Goal: Task Accomplishment & Management: Complete application form

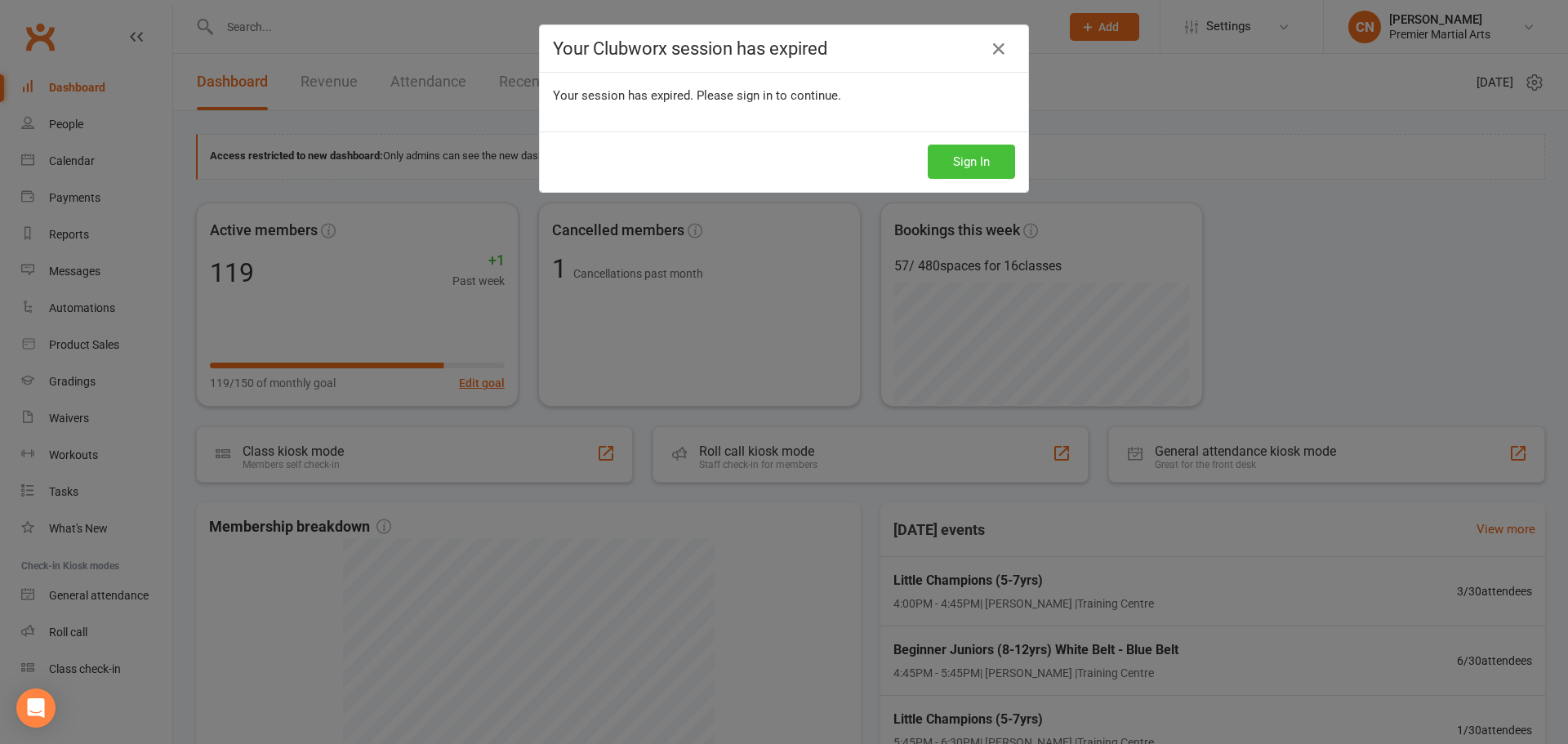
click at [999, 161] on button "Sign In" at bounding box center [971, 162] width 88 height 35
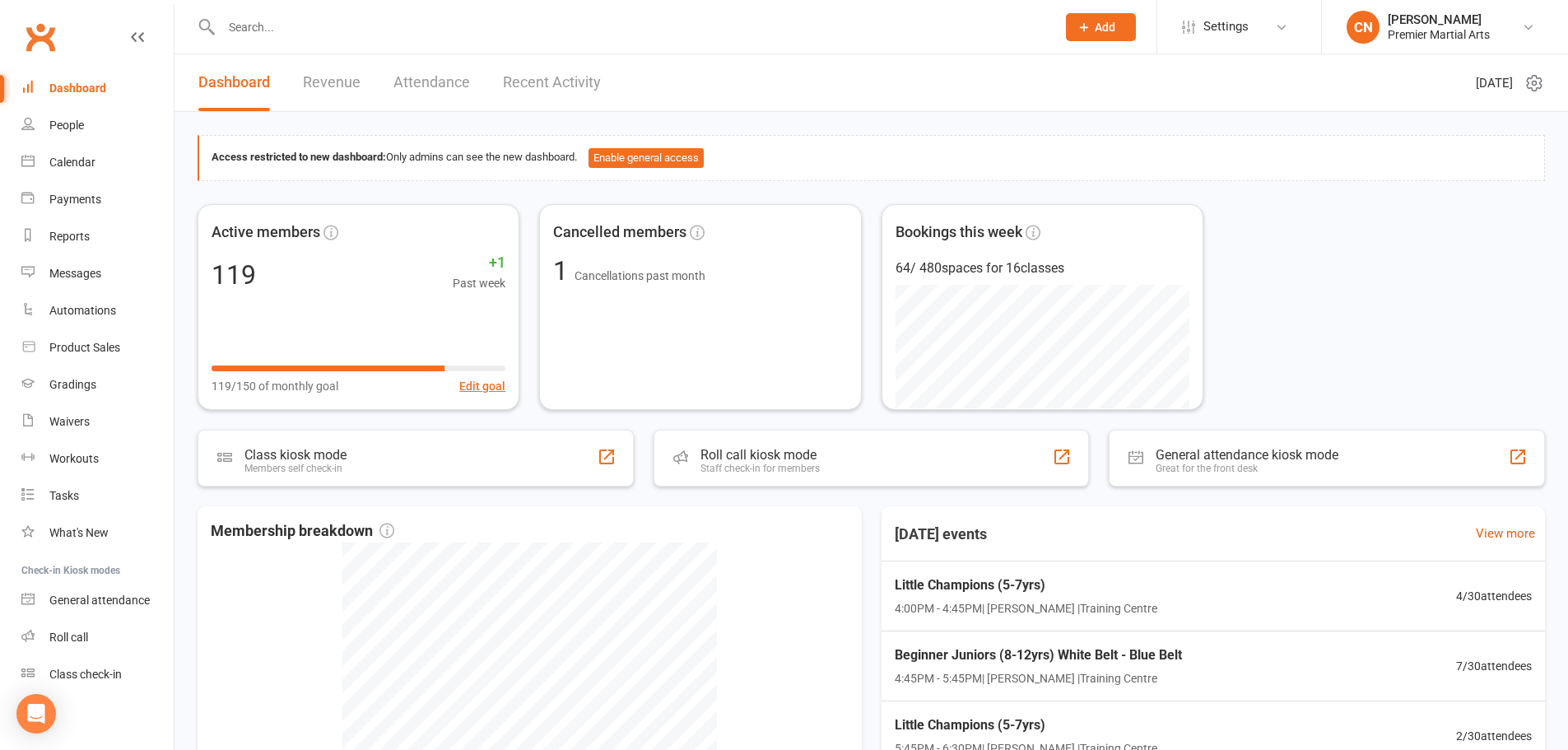
click at [1099, 28] on span "Add" at bounding box center [1105, 27] width 20 height 14
click at [1096, 111] on link "Member" at bounding box center [1083, 112] width 147 height 38
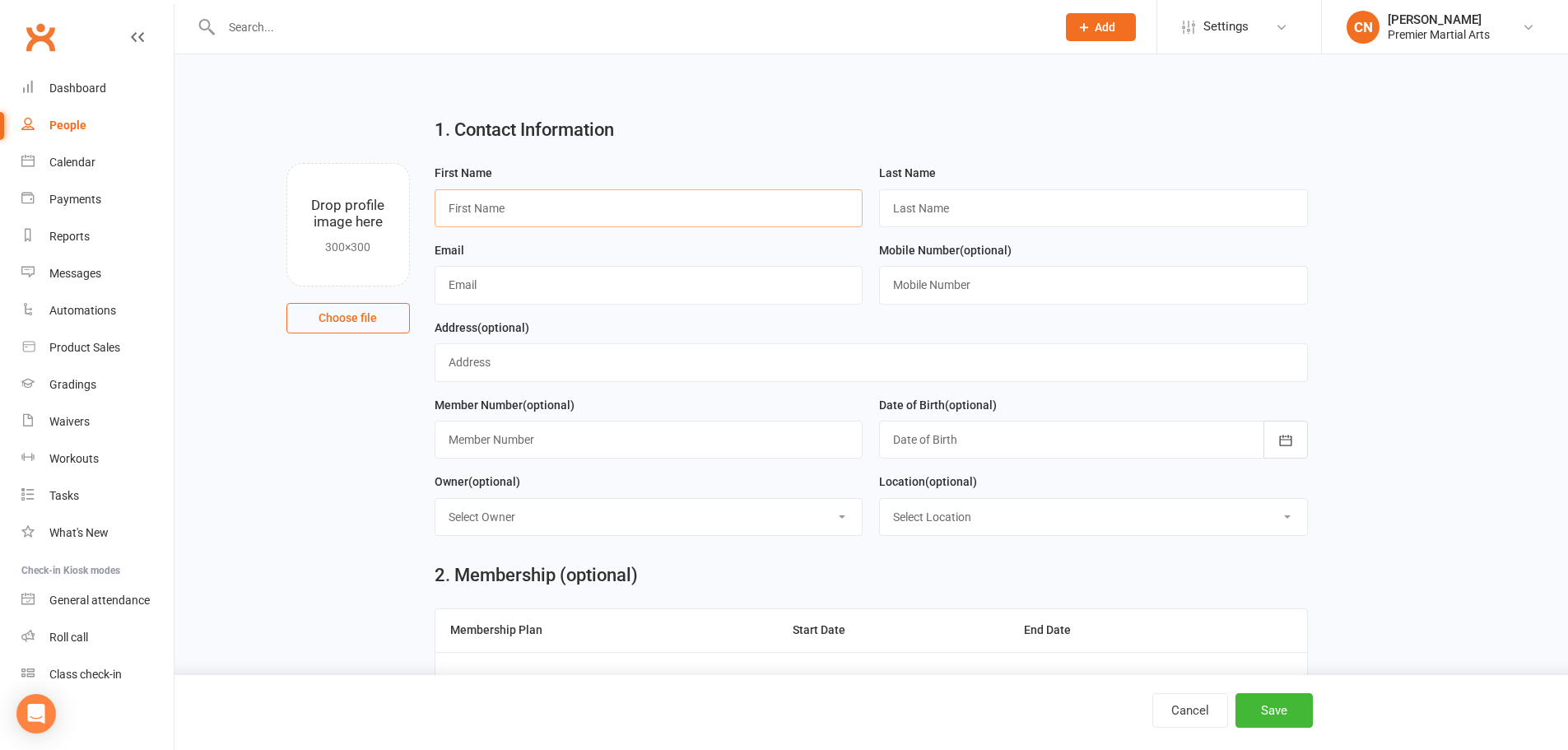
click at [709, 208] on input "text" at bounding box center [650, 208] width 429 height 38
type input "Luna"
click at [917, 207] on input "text" at bounding box center [1094, 208] width 429 height 38
type input "White"
click at [495, 299] on input "text" at bounding box center [650, 285] width 429 height 38
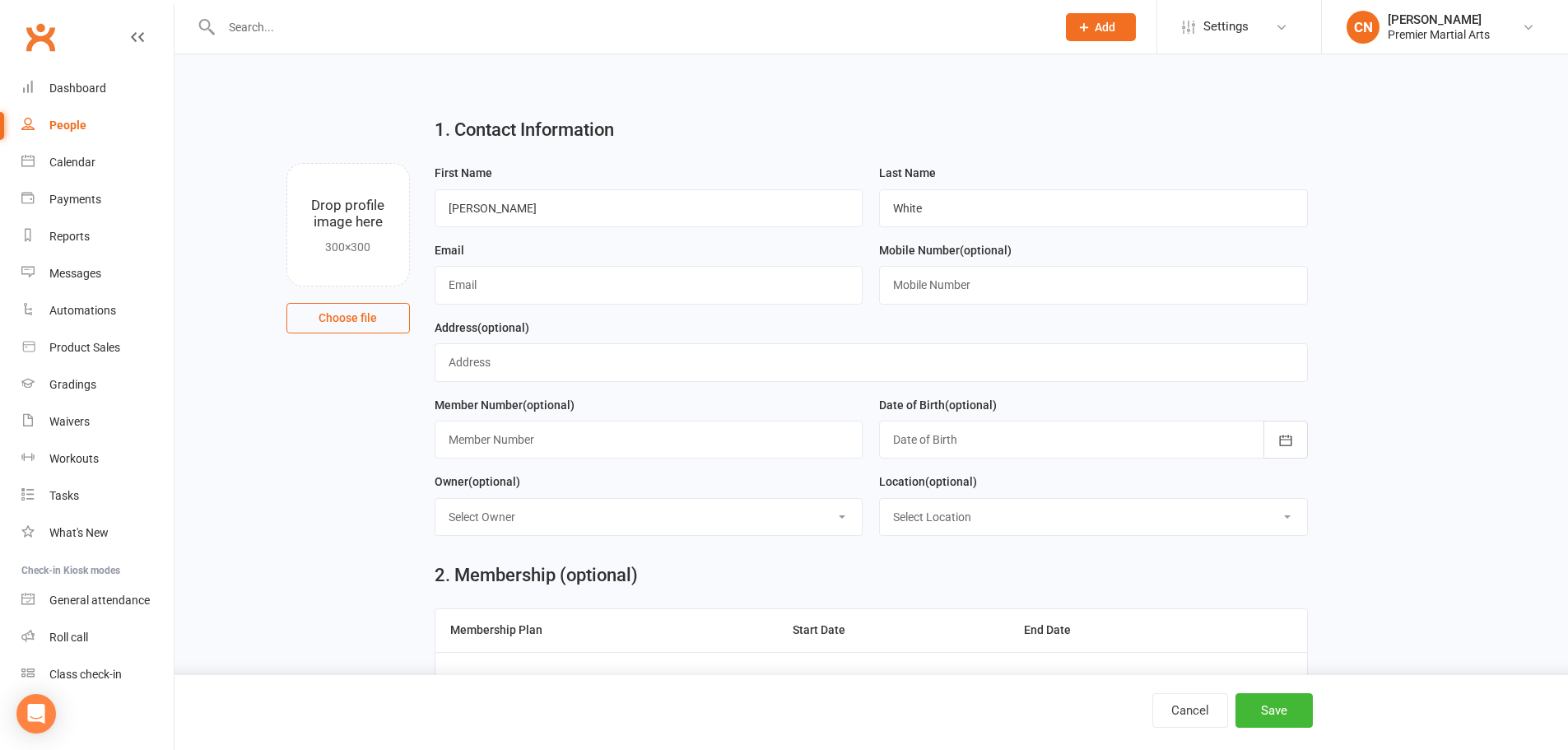
click at [425, 25] on input "text" at bounding box center [630, 27] width 828 height 23
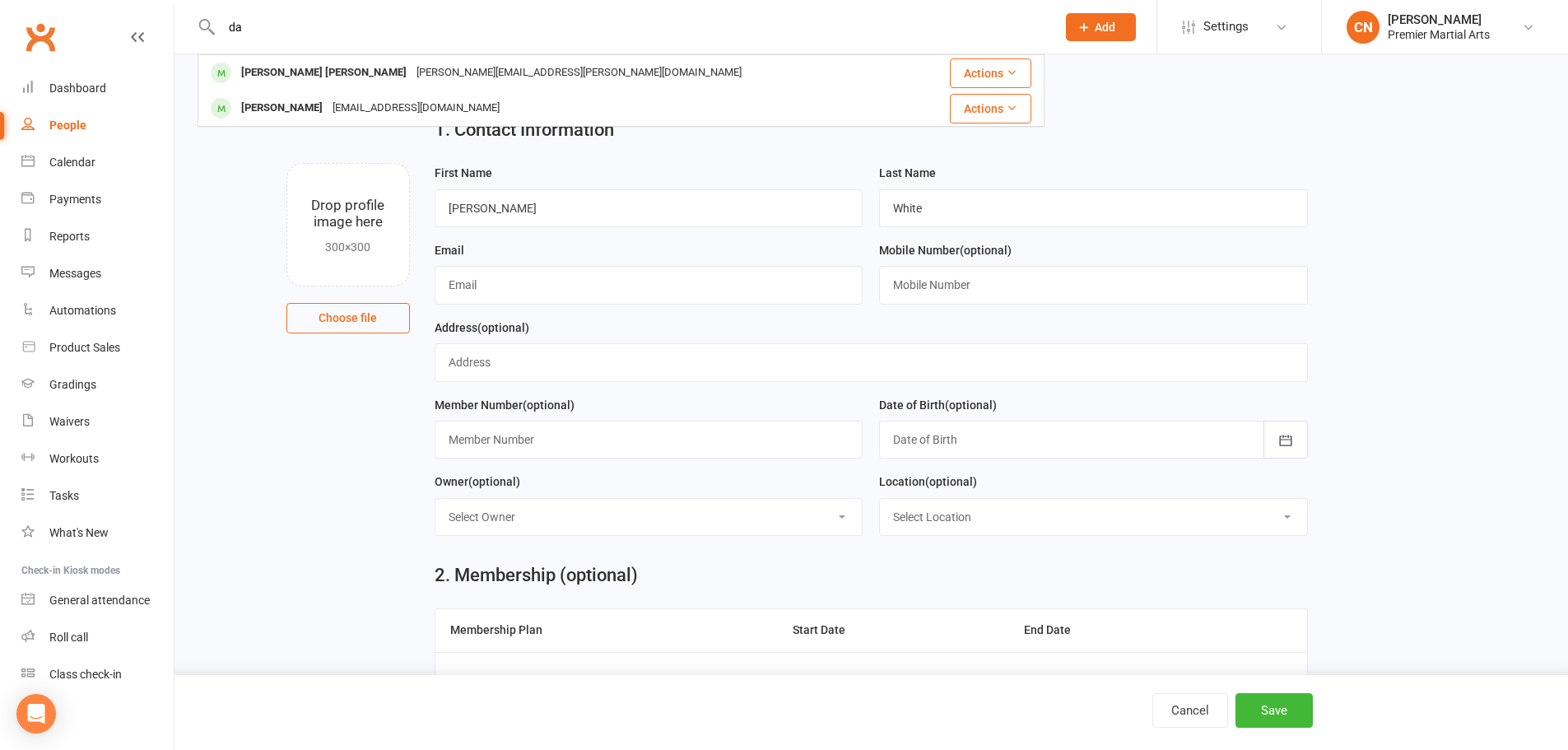
type input "d"
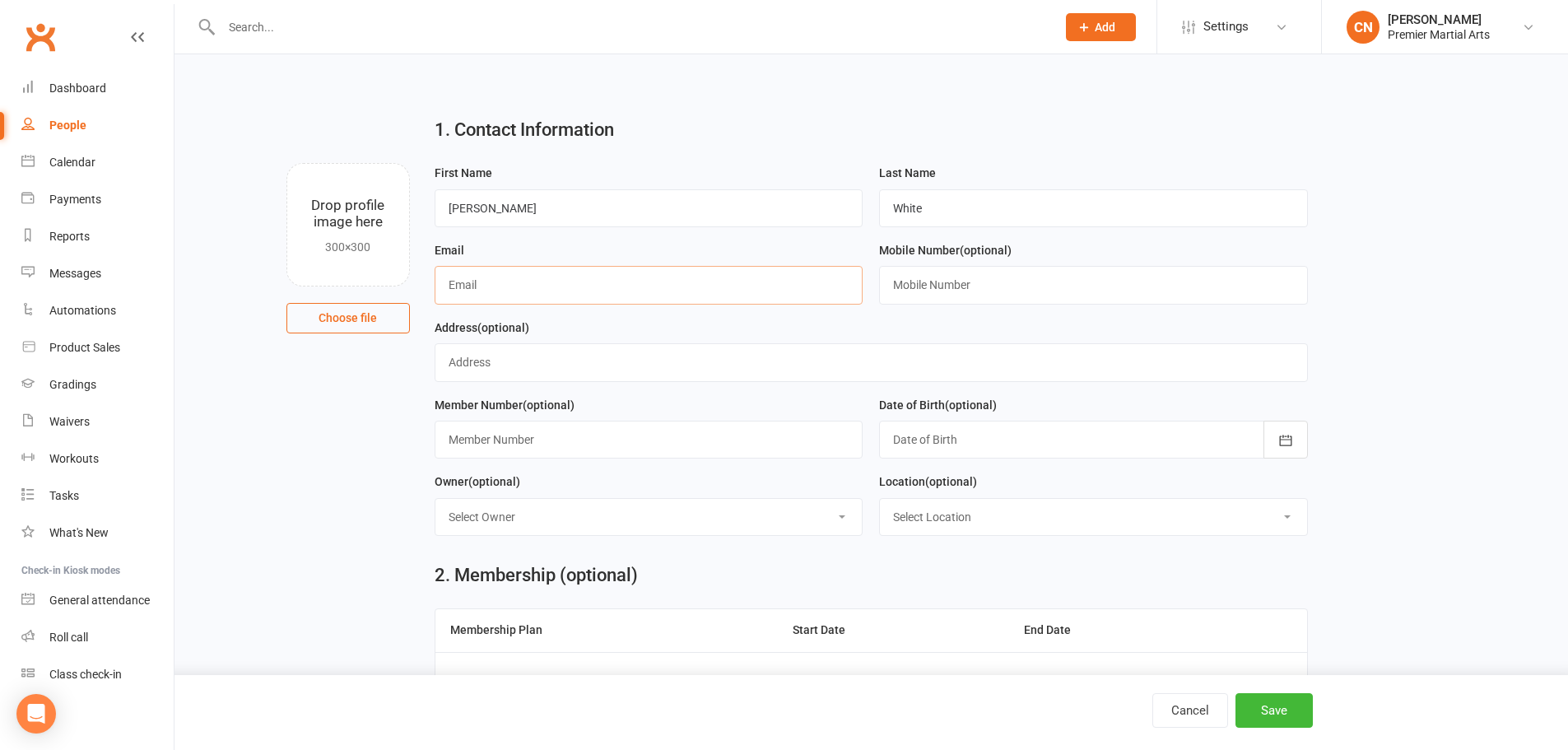
click at [752, 285] on input "text" at bounding box center [650, 285] width 429 height 38
type input "[PERSON_NAME][EMAIL_ADDRESS][DOMAIN_NAME]"
click at [919, 290] on input "text" at bounding box center [1094, 285] width 429 height 38
type input "07872939194"
click at [815, 360] on input "text" at bounding box center [872, 362] width 874 height 38
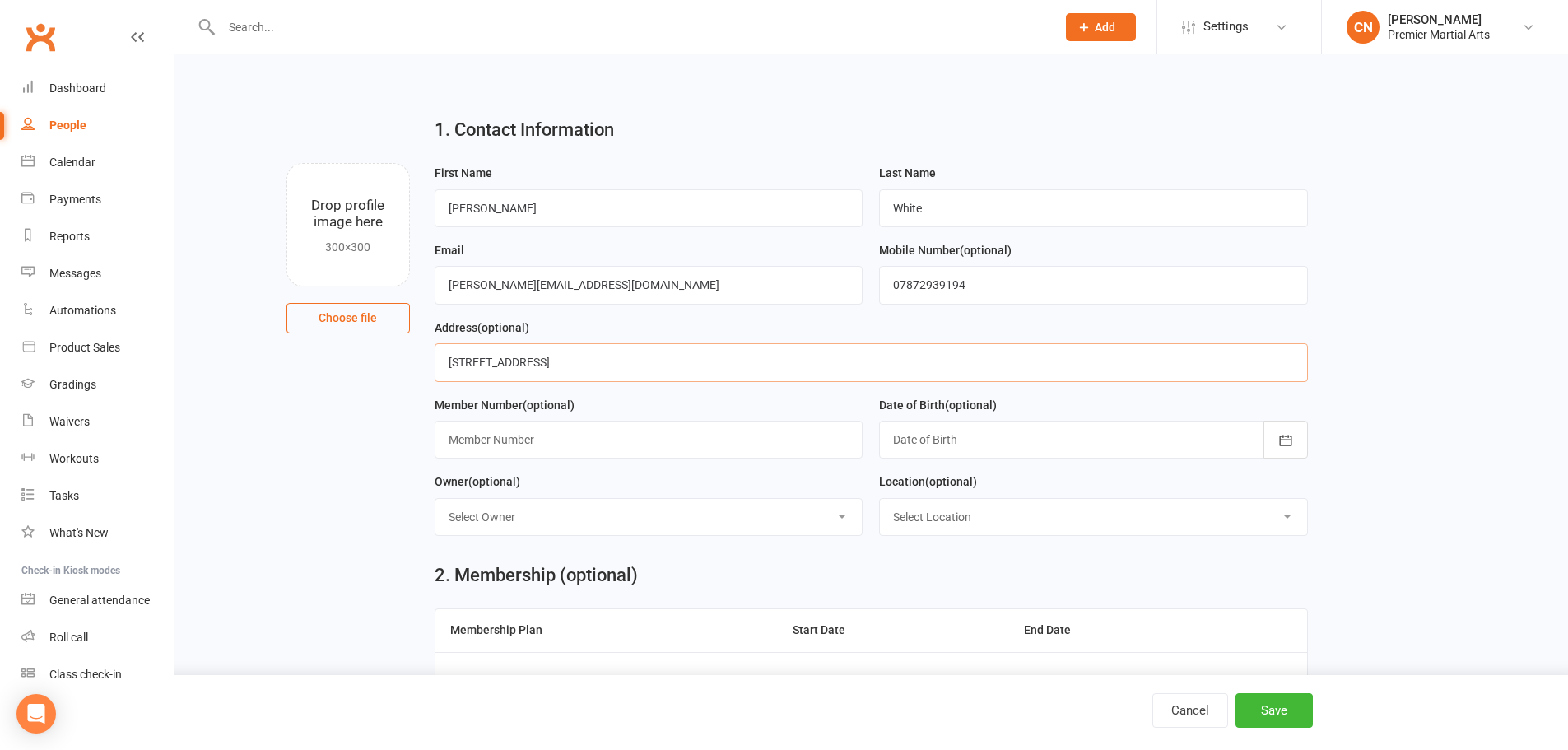
type input "[STREET_ADDRESS]"
click at [644, 438] on input "text" at bounding box center [650, 439] width 429 height 38
click at [988, 437] on div at bounding box center [1094, 439] width 429 height 38
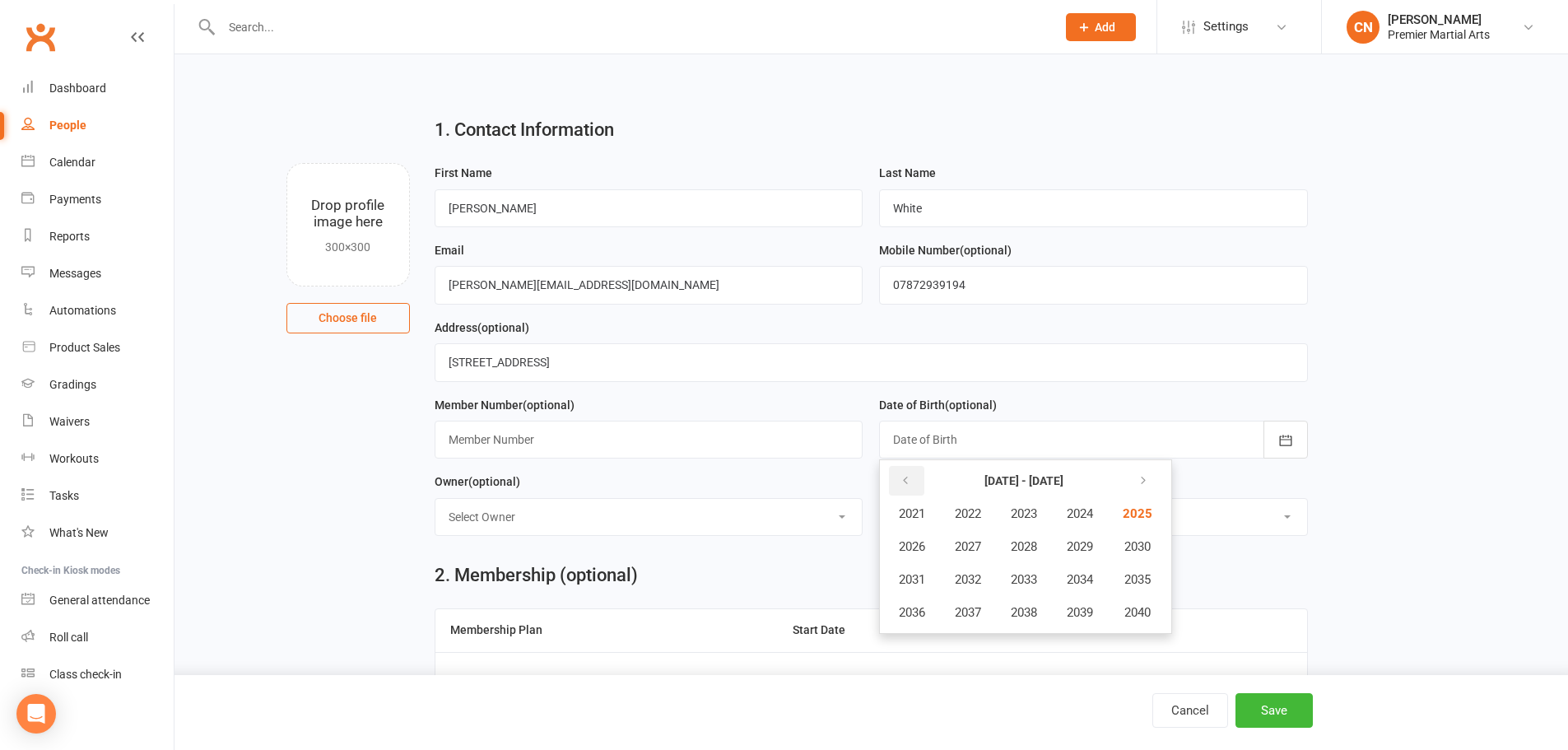
click at [912, 479] on button "button" at bounding box center [907, 481] width 35 height 30
click at [1029, 610] on span "2018" at bounding box center [1023, 612] width 26 height 15
click at [1096, 582] on span "September" at bounding box center [1087, 579] width 59 height 15
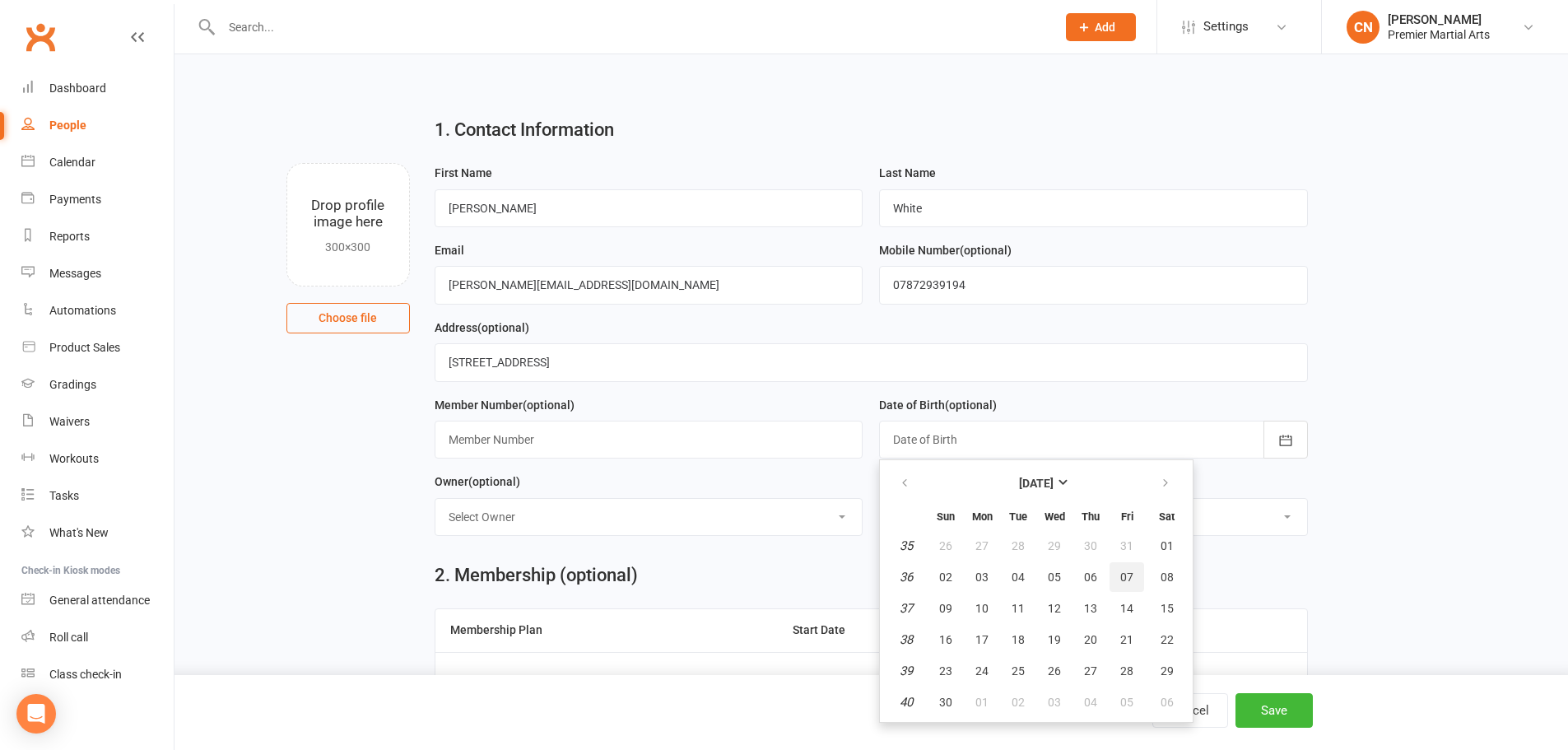
click at [1131, 577] on span "07" at bounding box center [1127, 578] width 14 height 14
type input "07 Sep 2018"
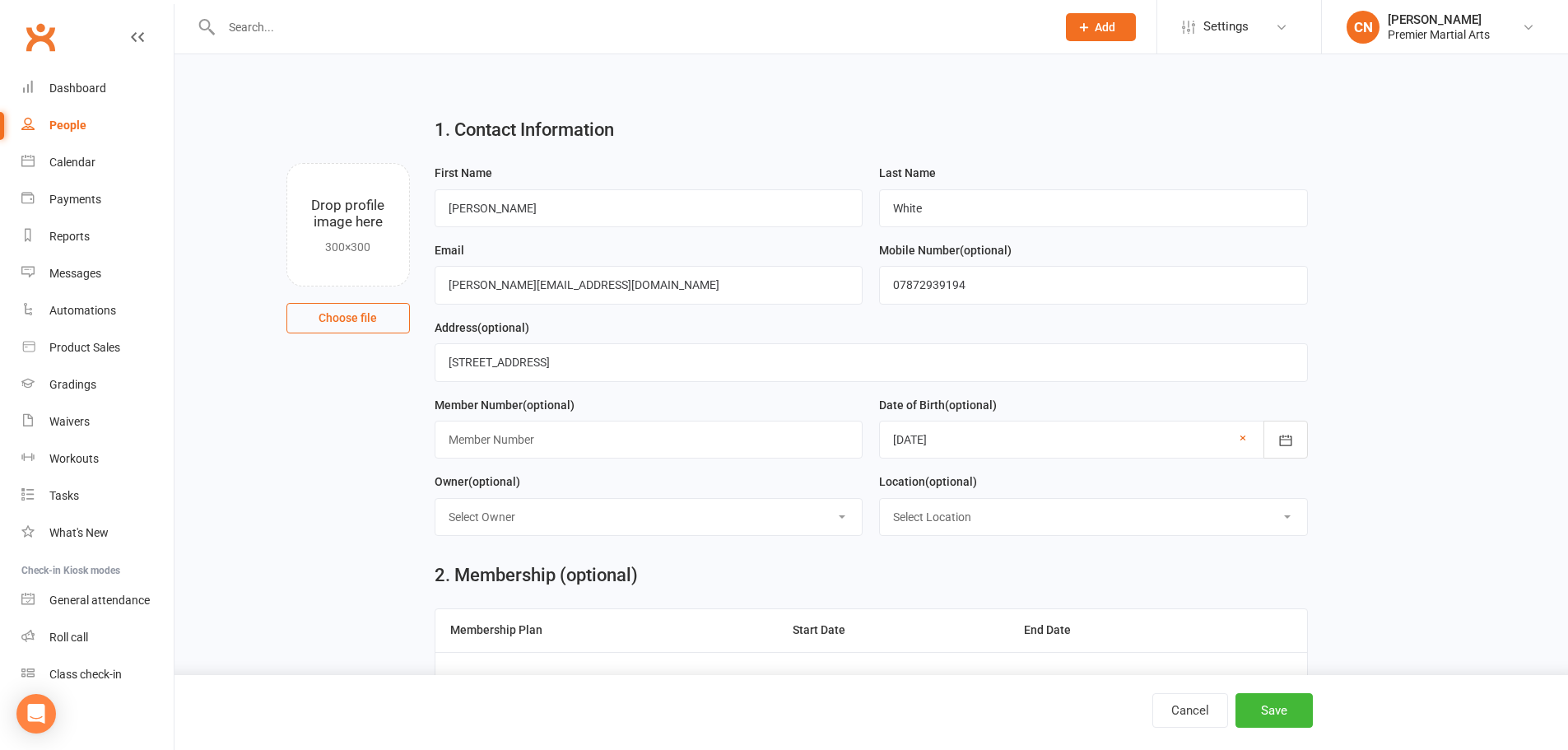
click at [1093, 517] on select "Select Location Training Centre Zoom training" at bounding box center [1093, 517] width 427 height 36
select select "0"
click at [880, 502] on select "Select Location Training Centre Zoom training" at bounding box center [1093, 517] width 427 height 36
click at [997, 576] on div "2. Membership (optional)" at bounding box center [872, 575] width 874 height 19
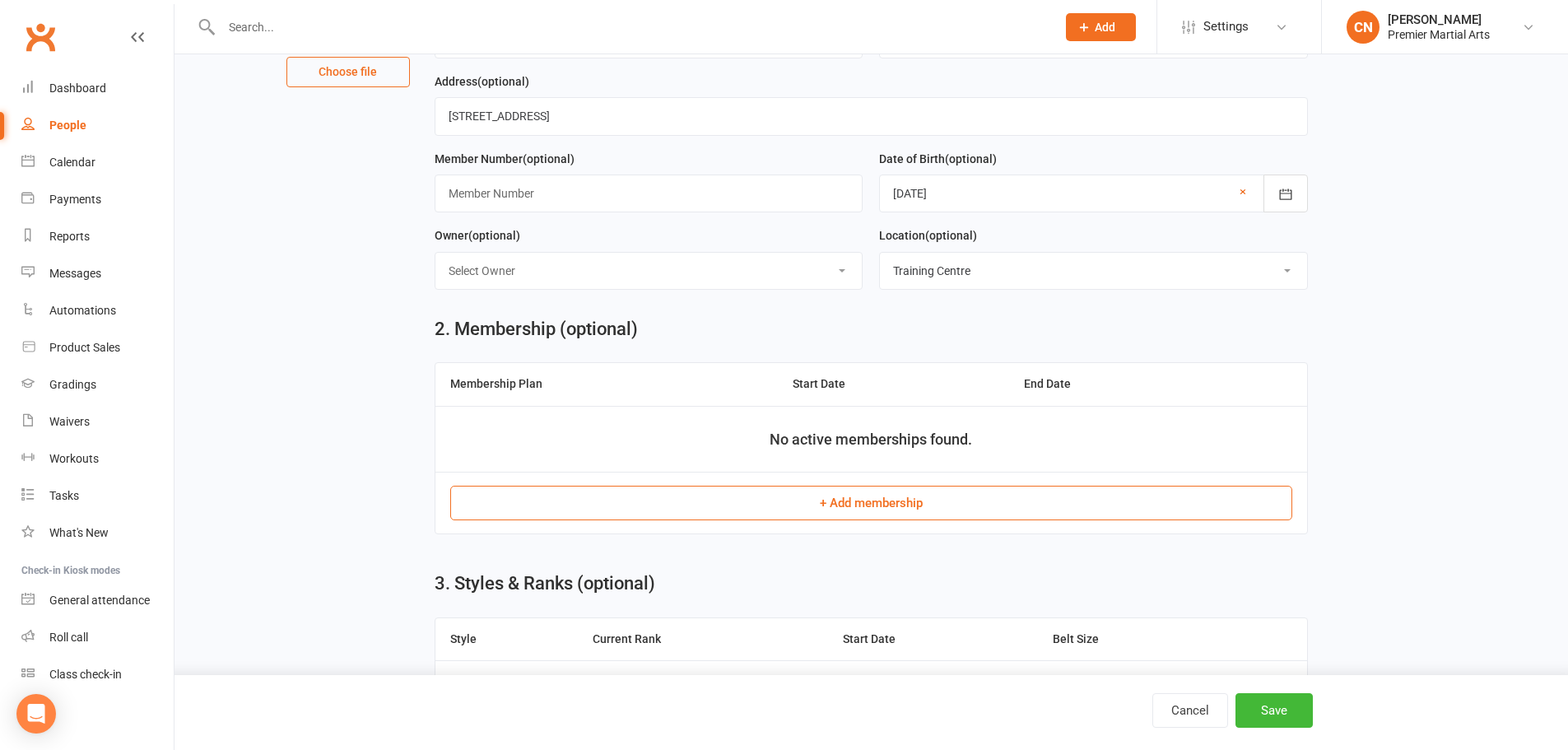
scroll to position [247, 0]
click at [952, 512] on button "+ Add membership" at bounding box center [871, 502] width 842 height 35
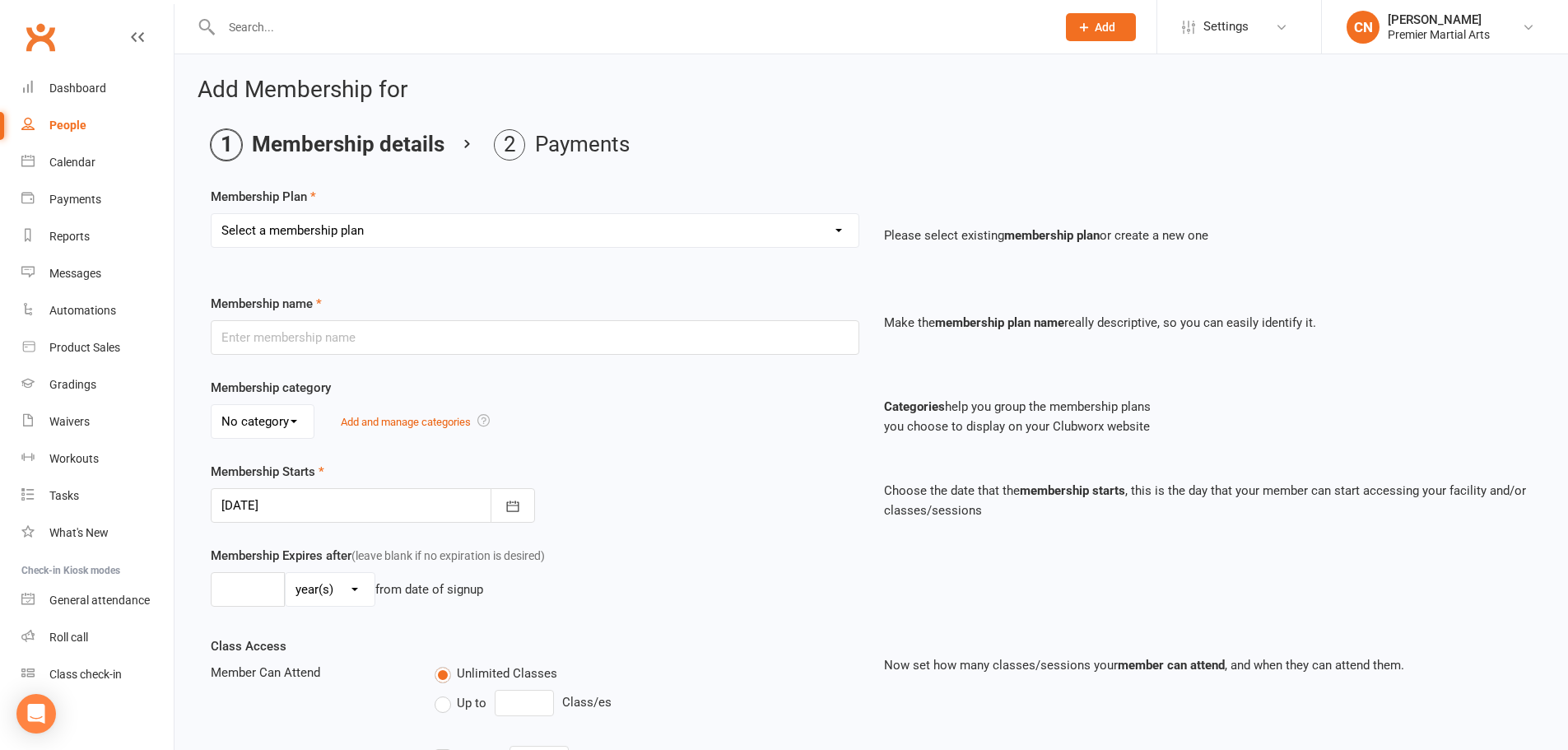
click at [781, 230] on select "Select a membership plan Create new Membership Plan Basic Training Programme Bl…" at bounding box center [535, 230] width 647 height 33
select select "2"
click at [212, 214] on select "Select a membership plan Create new Membership Plan Basic Training Programme Bl…" at bounding box center [535, 230] width 647 height 33
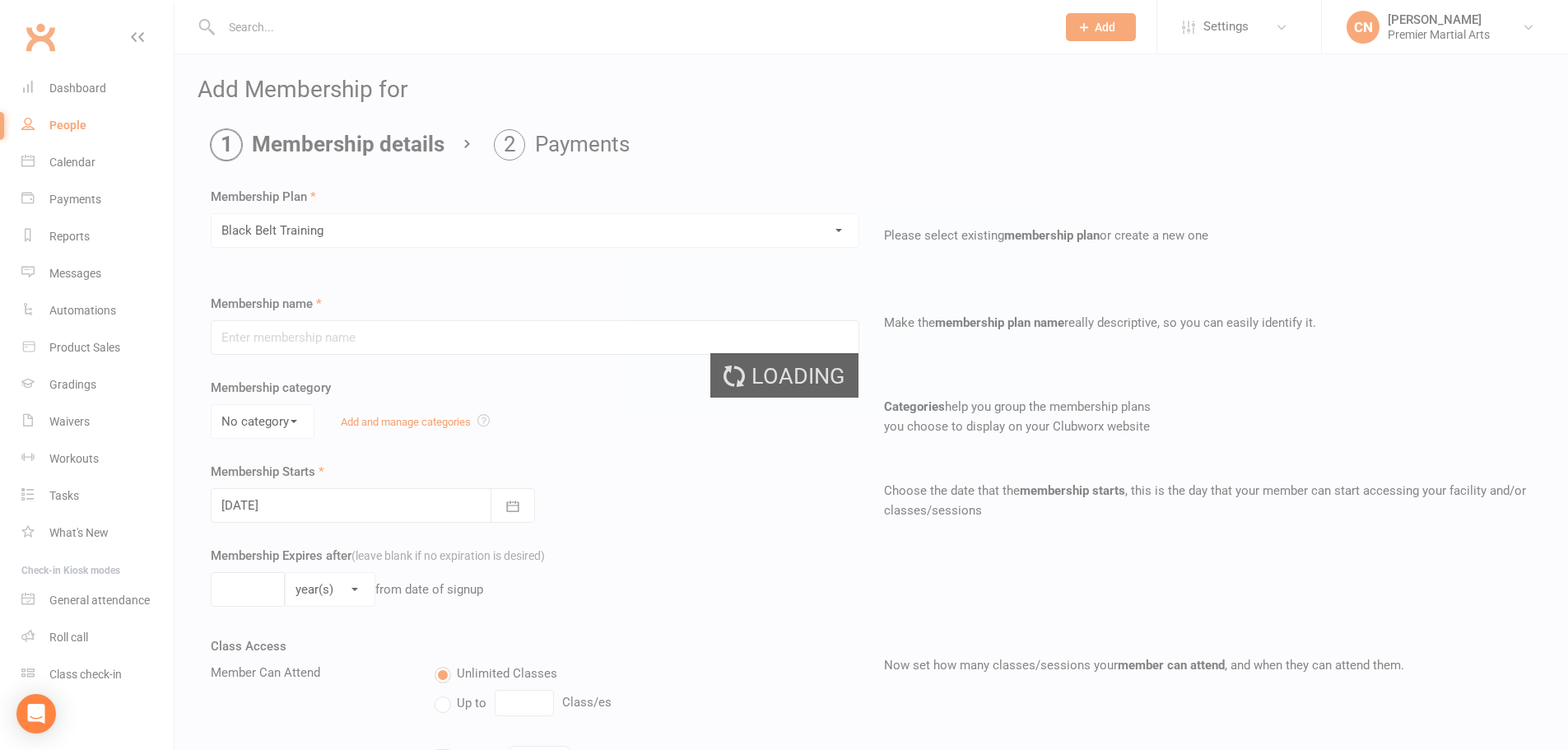
type input "Black Belt Training"
select select "0"
type input "0"
type input "2"
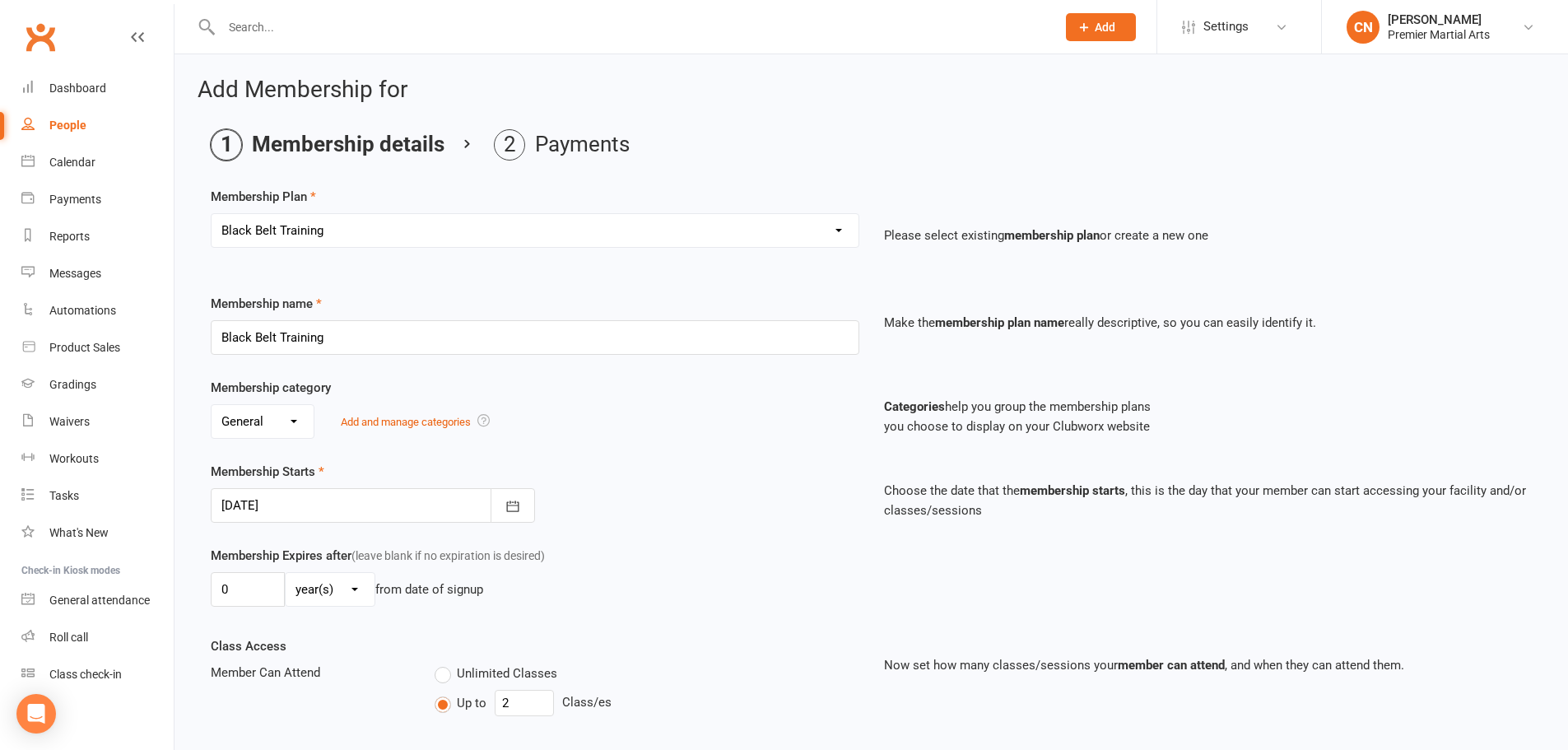
click at [496, 277] on div "Membership Plan Select a membership plan Create new Membership Plan Basic Train…" at bounding box center [871, 742] width 1321 height 1112
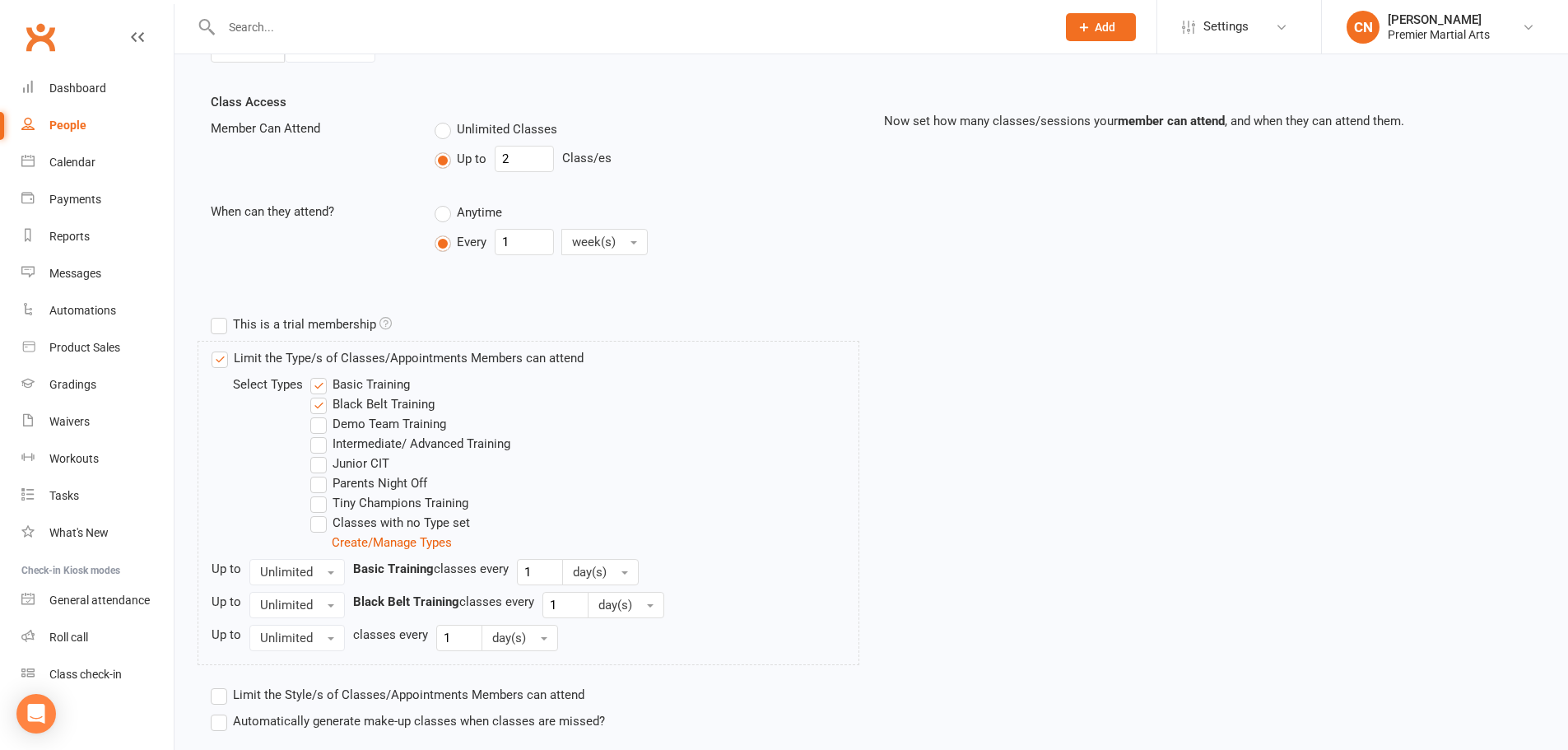
scroll to position [657, 0]
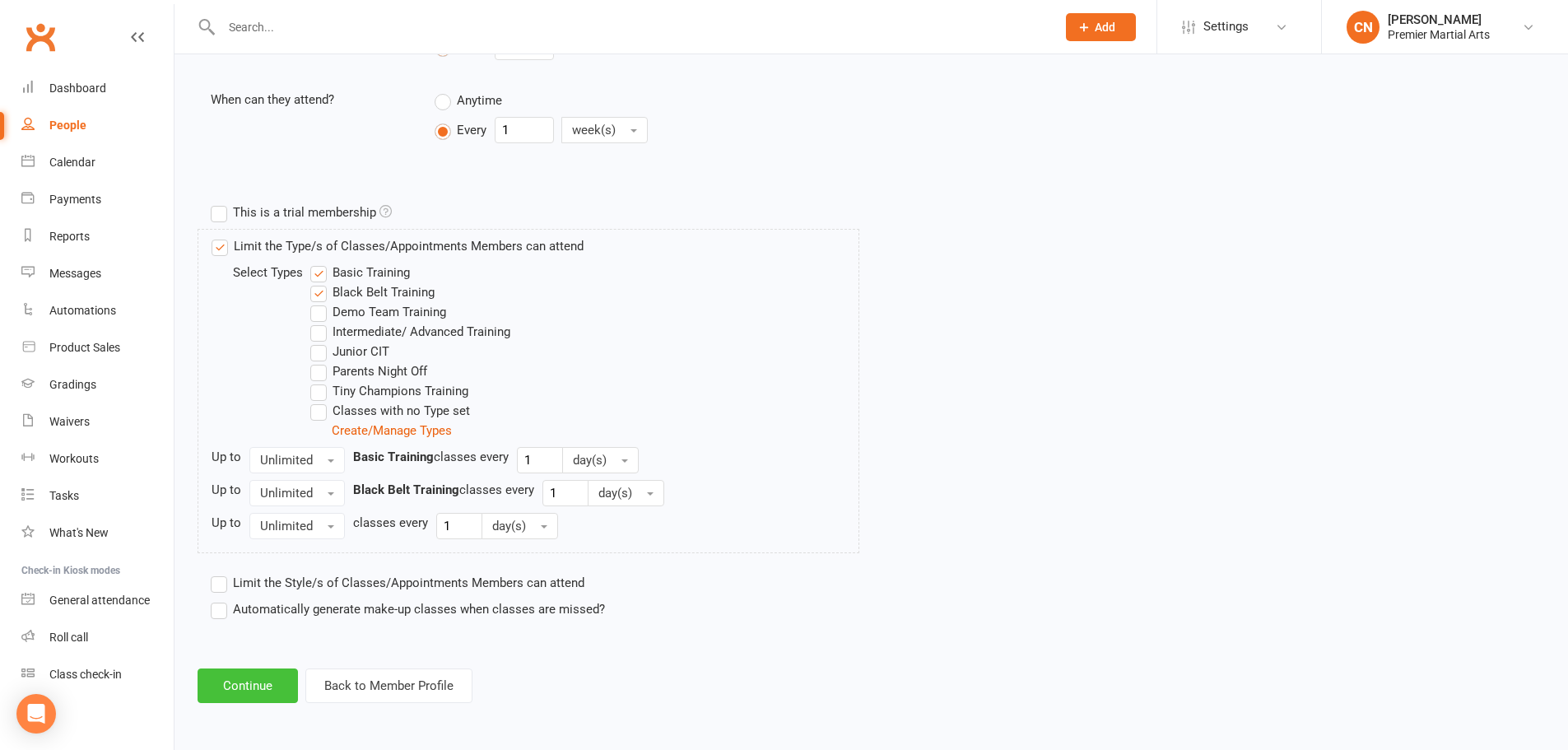
click at [277, 682] on button "Continue" at bounding box center [247, 686] width 100 height 35
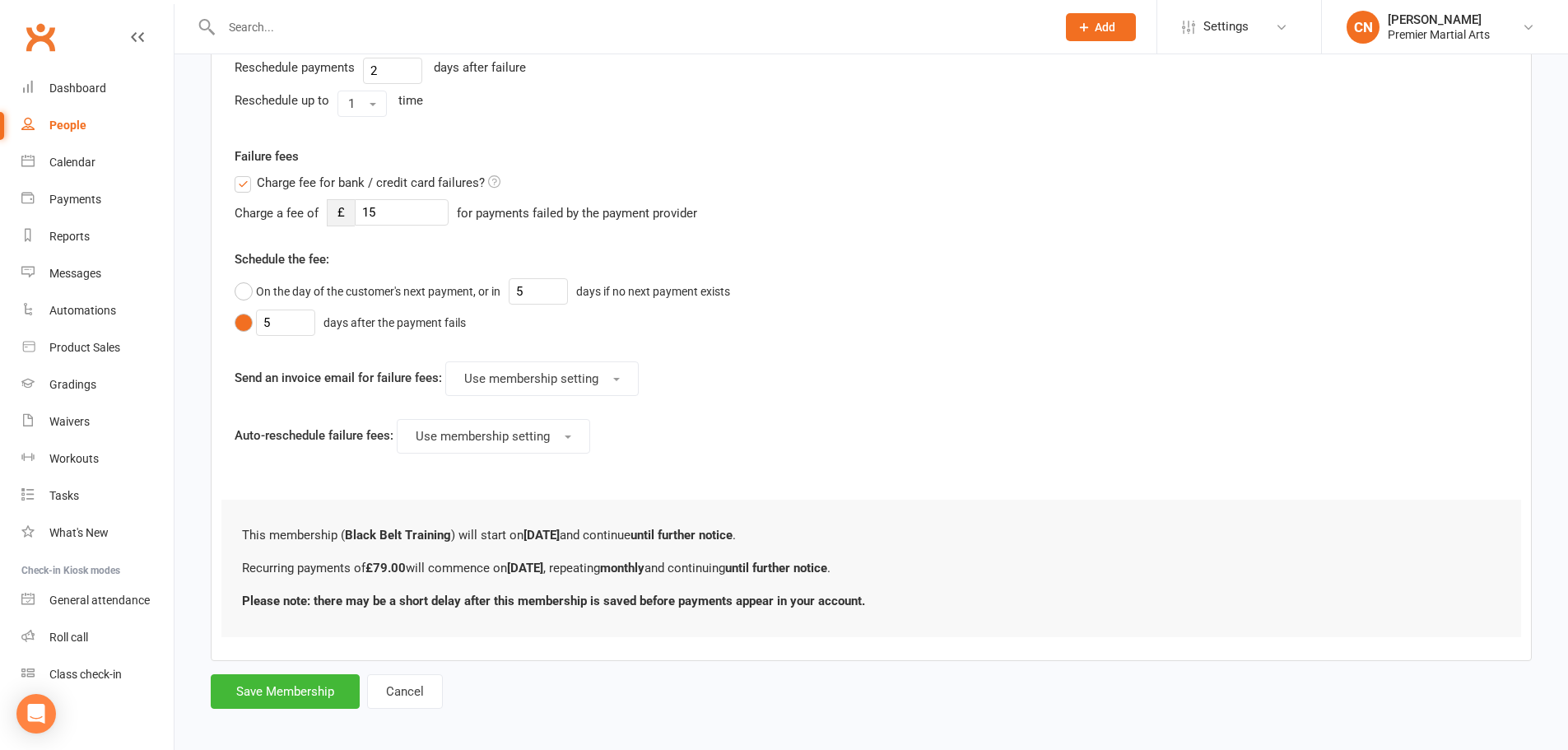
scroll to position [0, 0]
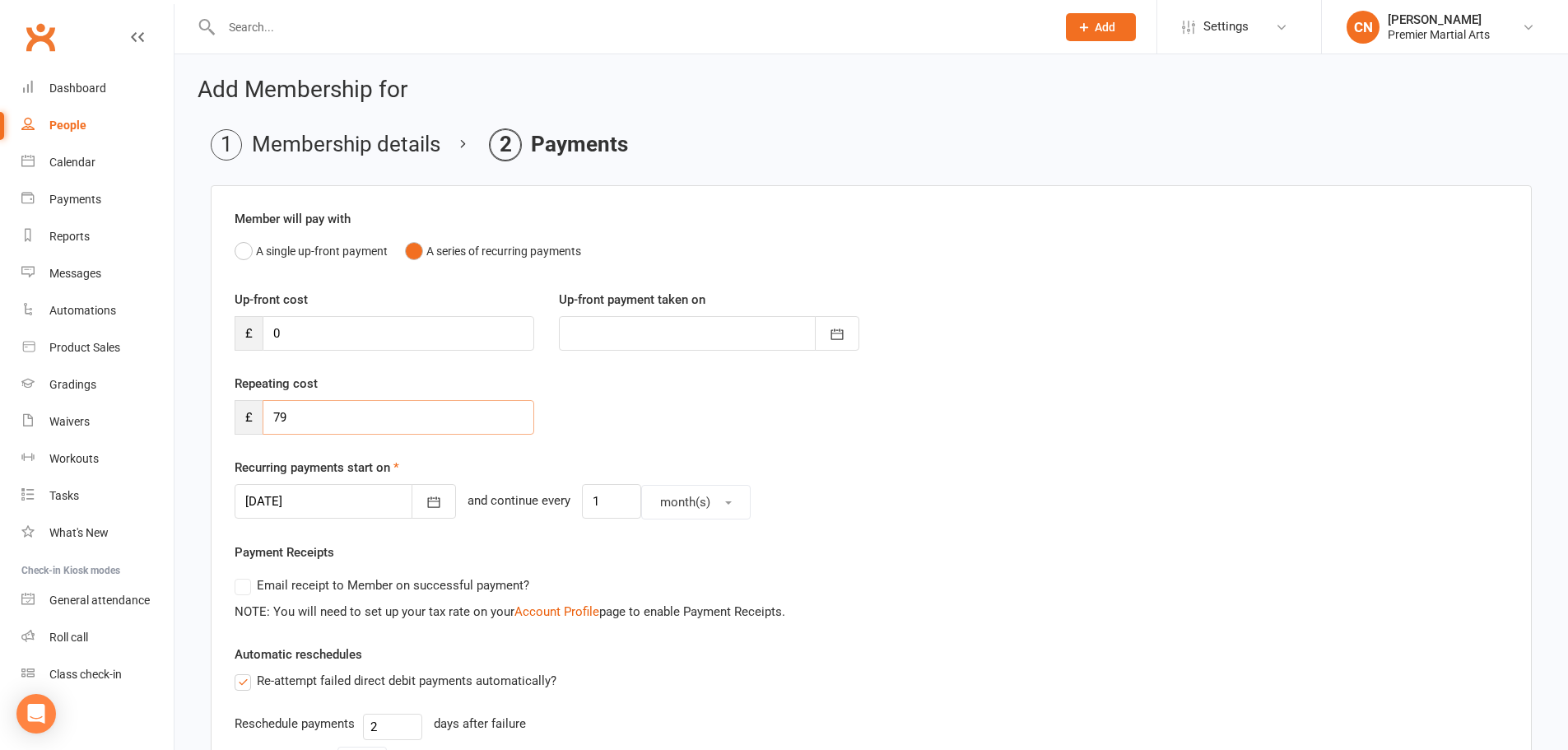
drag, startPoint x: 353, startPoint y: 420, endPoint x: 247, endPoint y: 392, distance: 109.6
click at [247, 392] on div "Repeating cost £ 79" at bounding box center [384, 404] width 324 height 61
type input "39.50"
click at [690, 395] on div "Repeating cost £ 39.50" at bounding box center [871, 416] width 1298 height 84
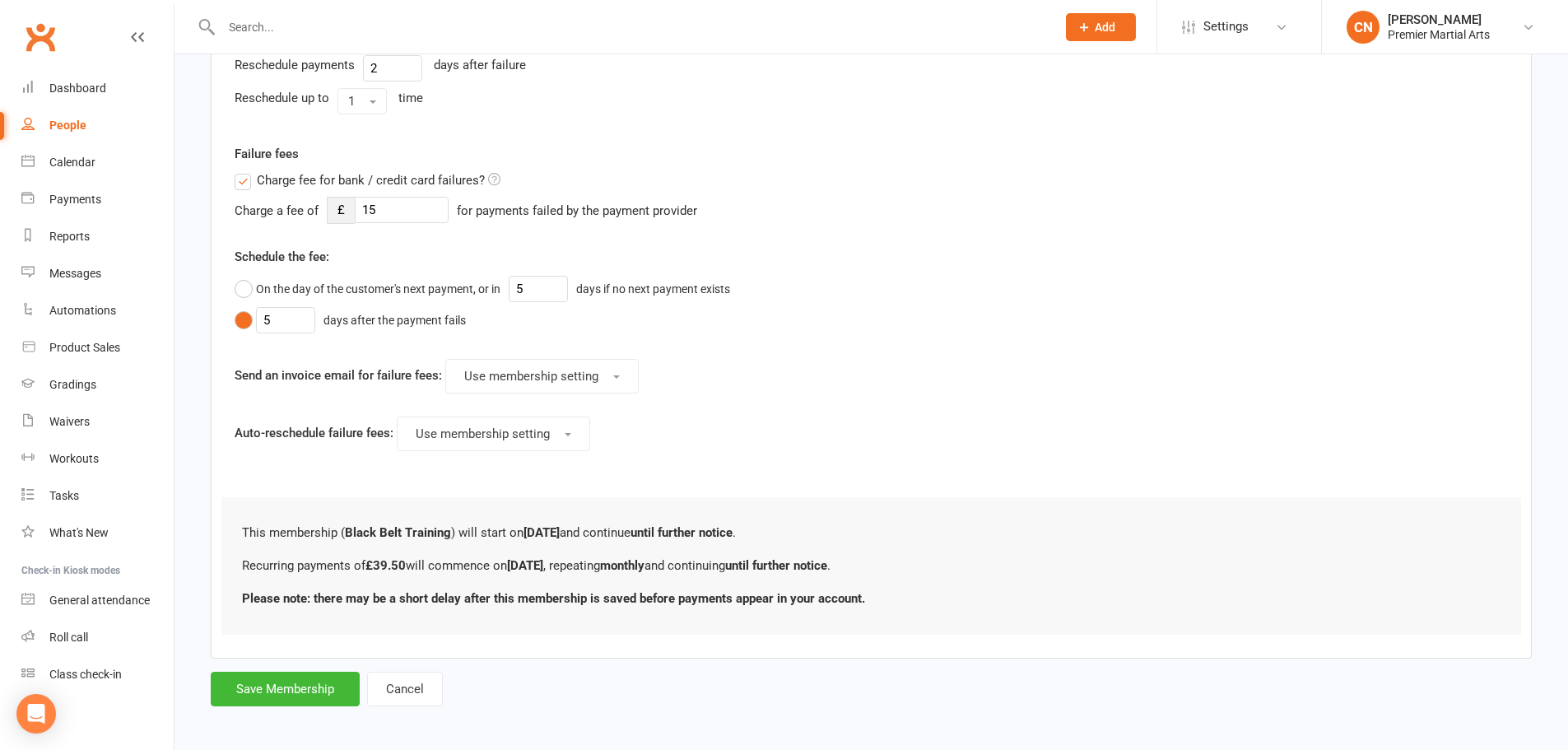
scroll to position [665, 0]
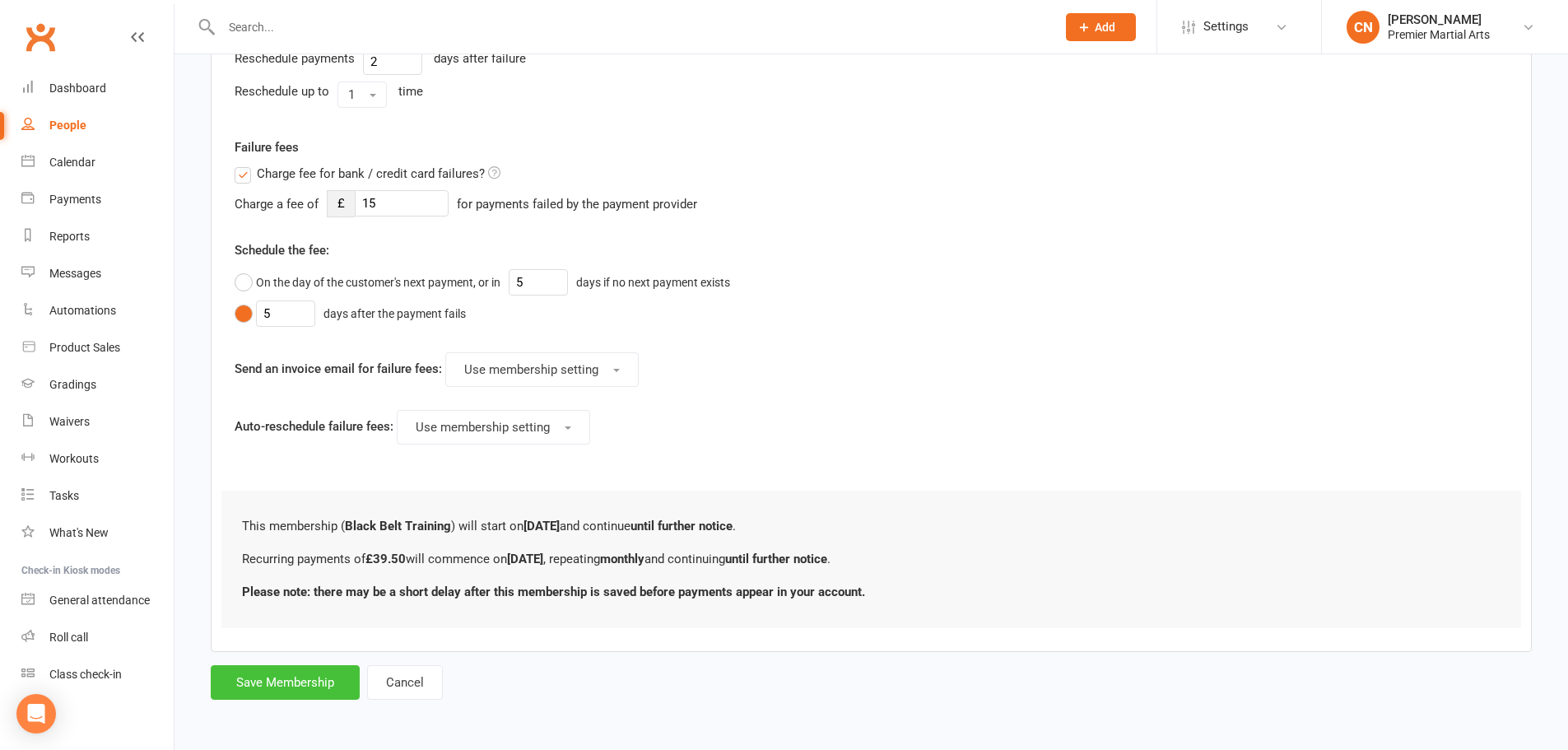
click at [329, 677] on button "Save Membership" at bounding box center [284, 683] width 149 height 35
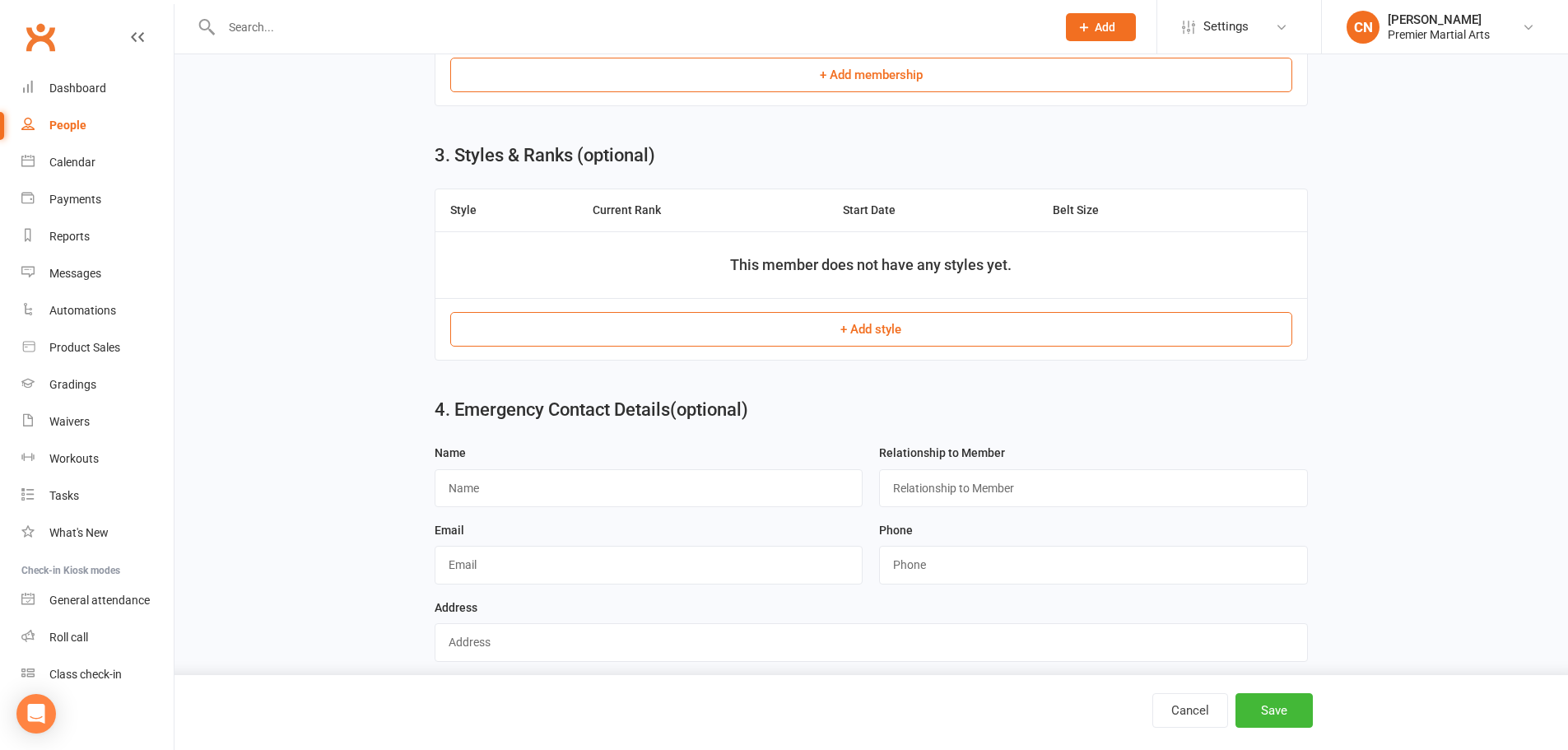
scroll to position [554, 0]
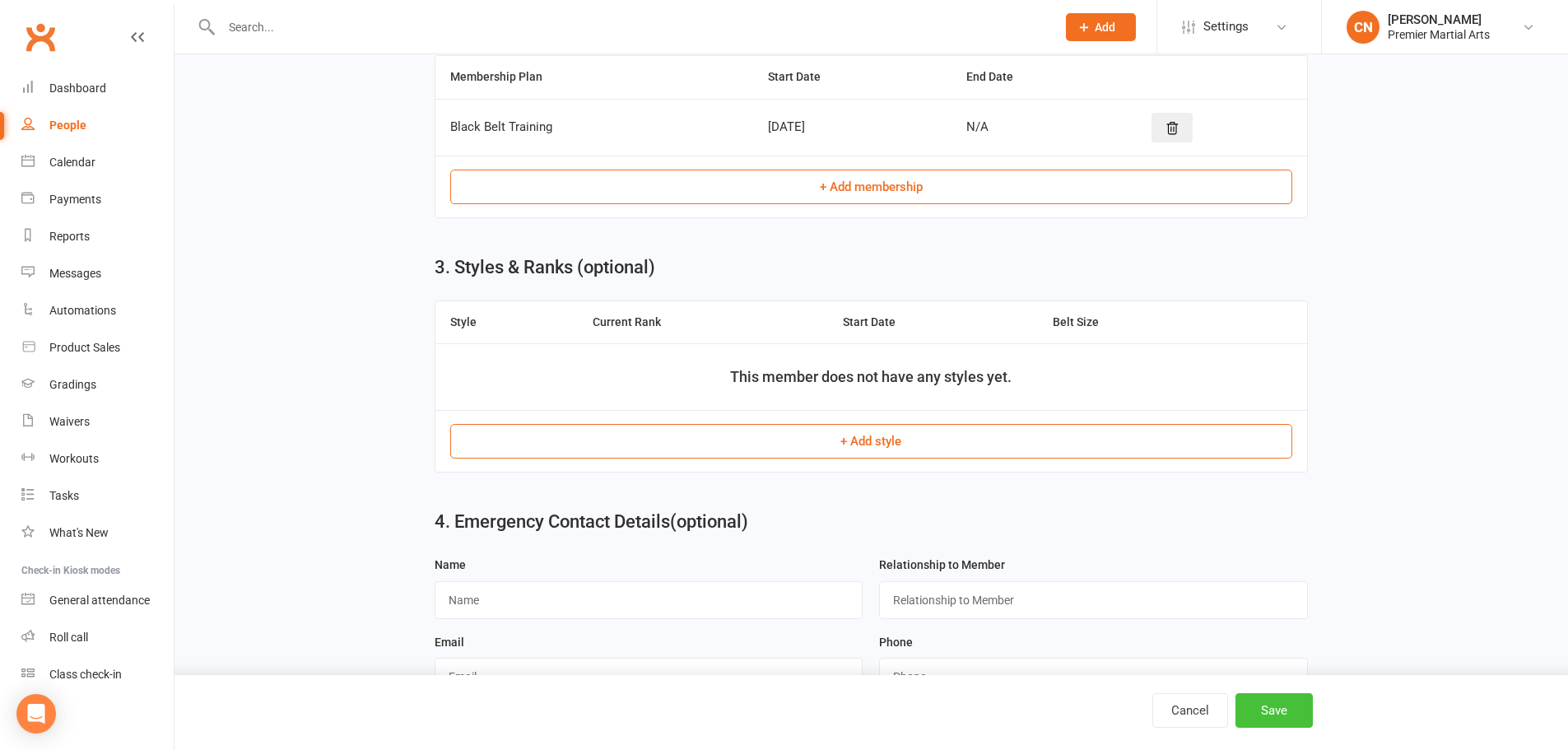
click at [1274, 714] on button "Save" at bounding box center [1275, 711] width 78 height 35
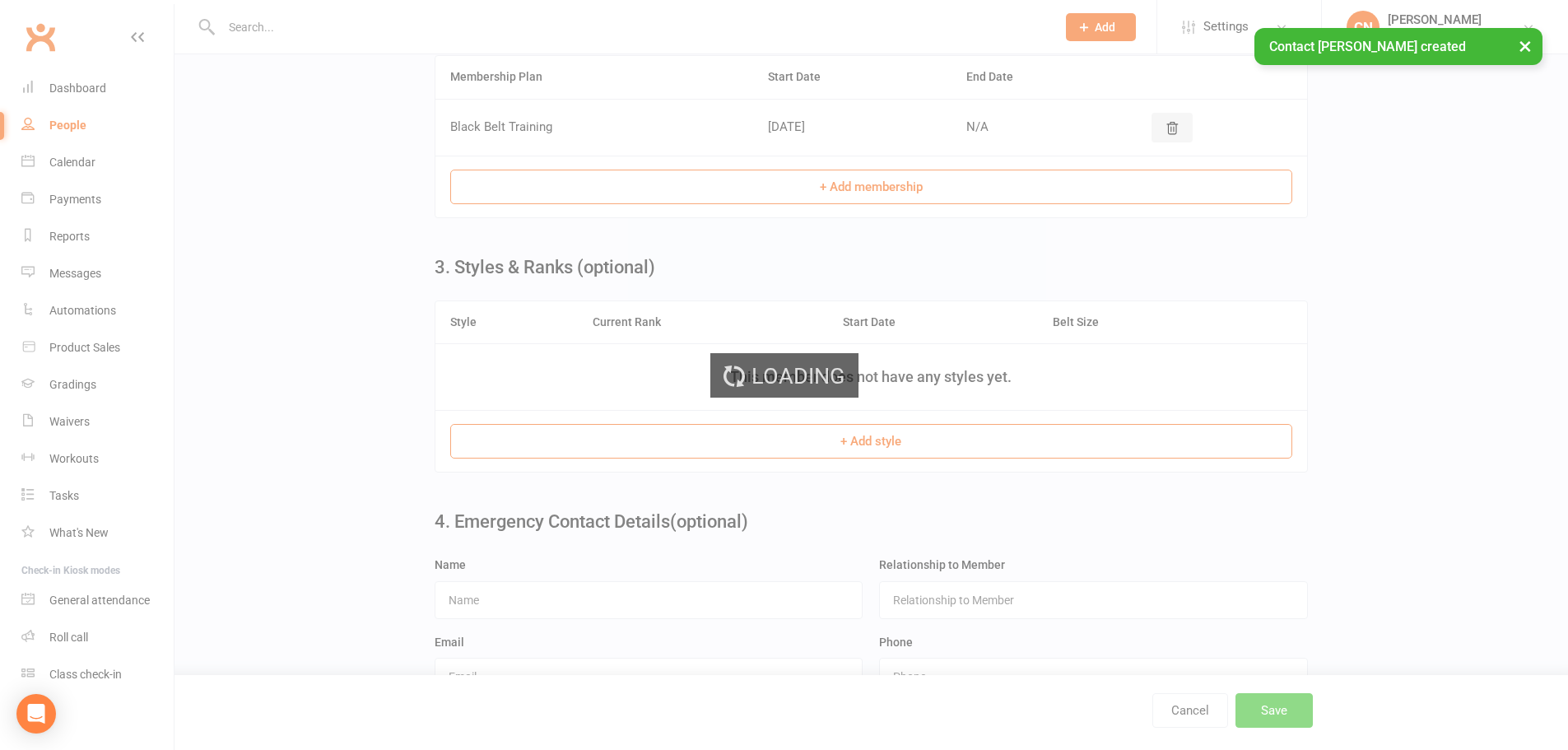
scroll to position [0, 0]
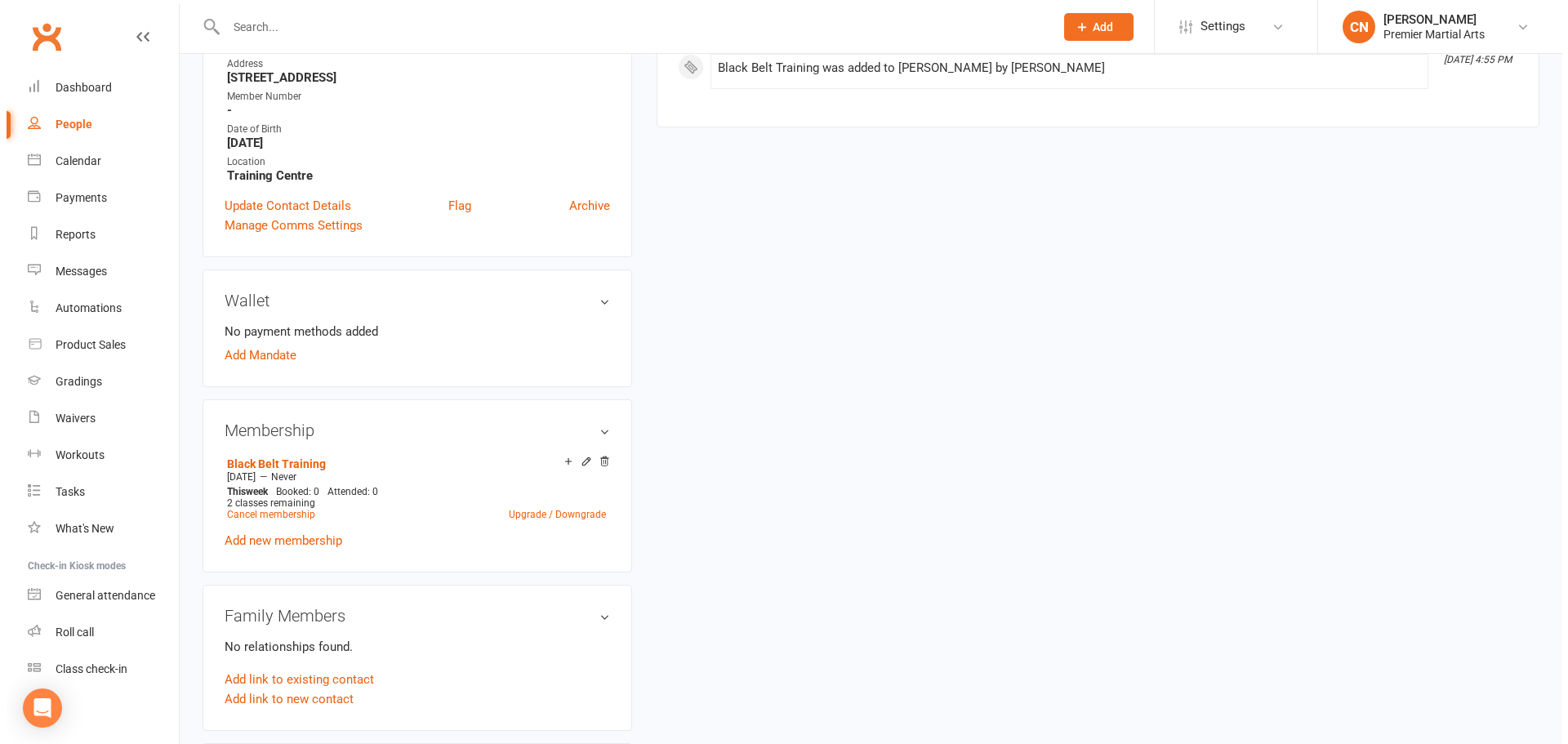
scroll to position [355, 0]
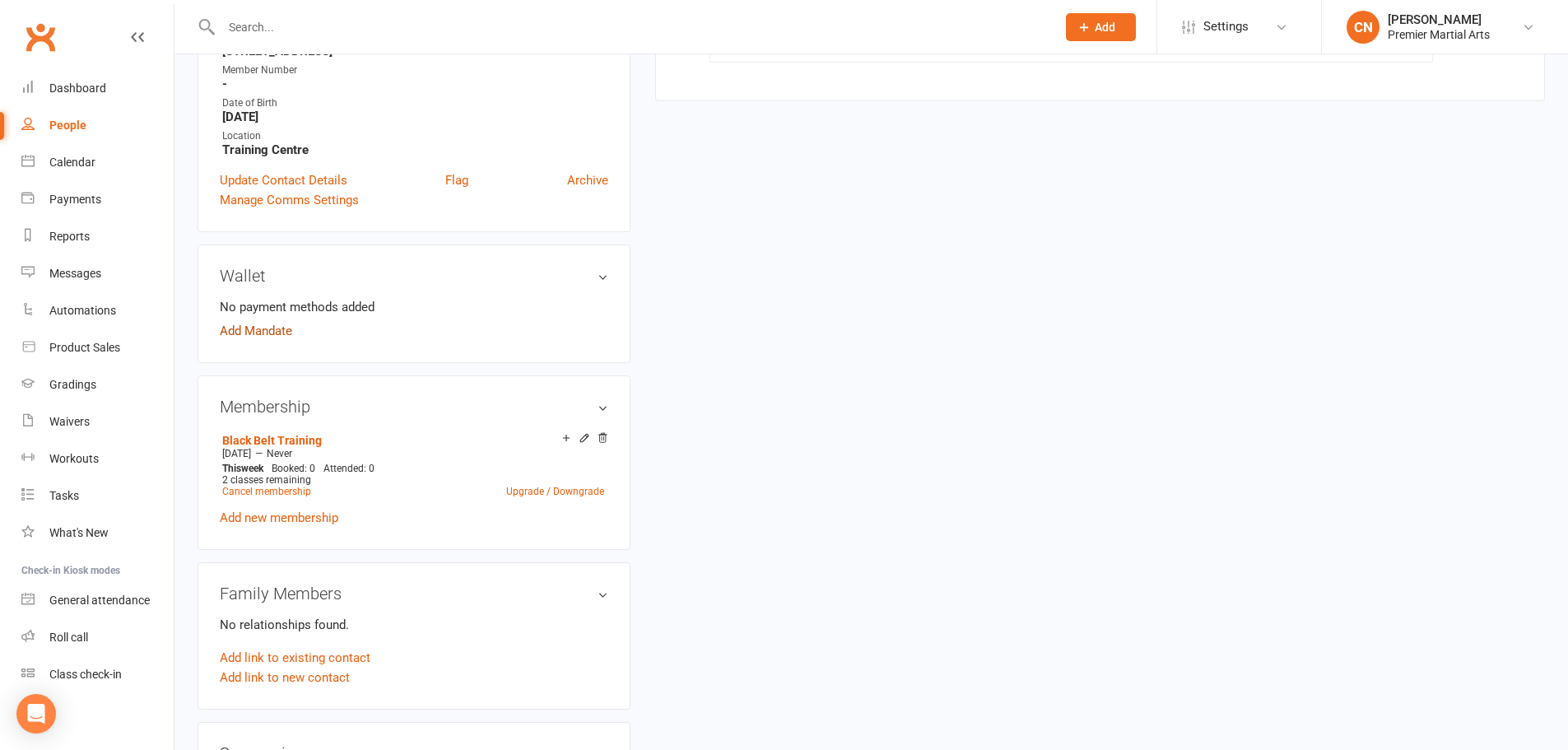
click at [280, 334] on link "Add Mandate" at bounding box center [255, 331] width 73 height 19
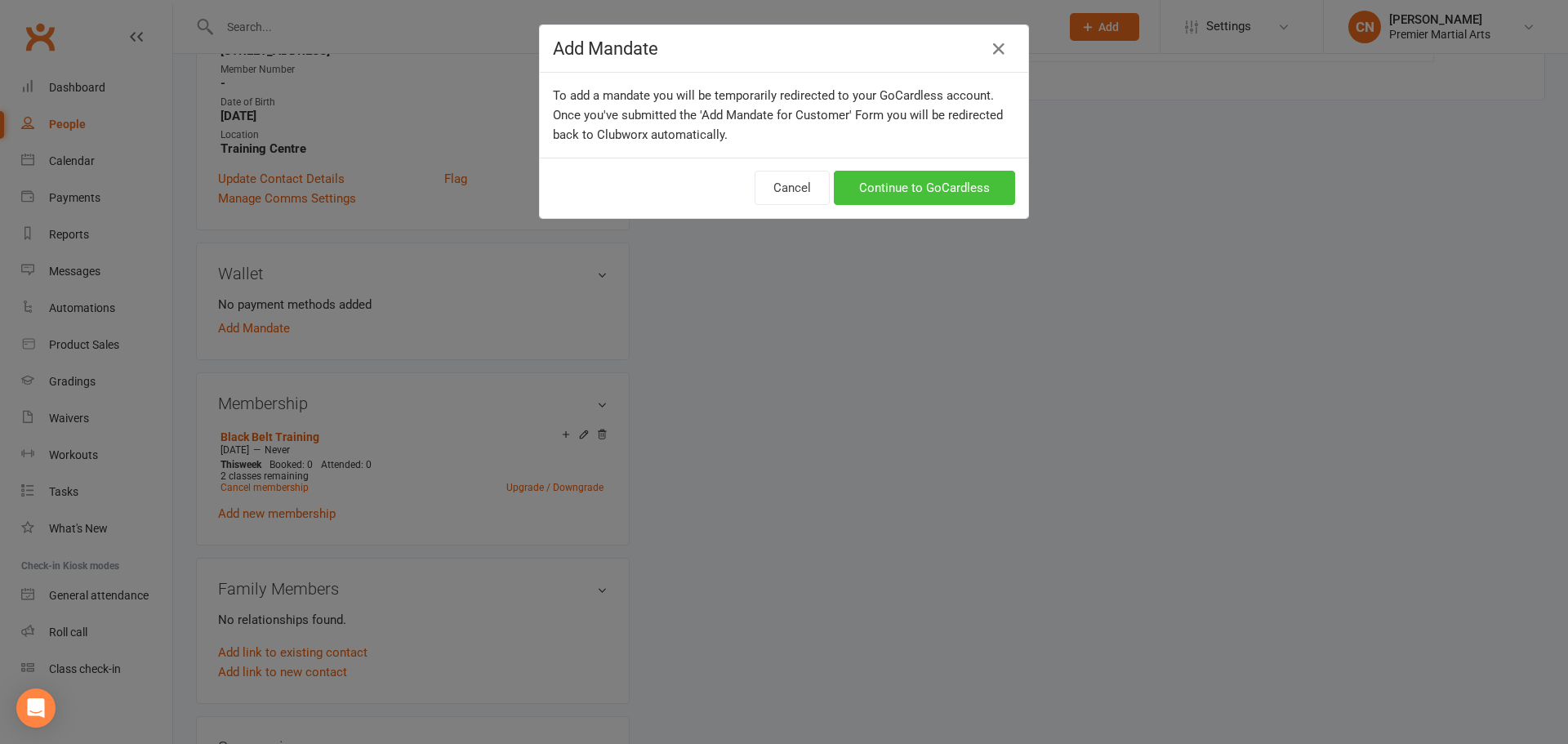
click at [946, 181] on link "Continue to GoCardless" at bounding box center [925, 188] width 181 height 35
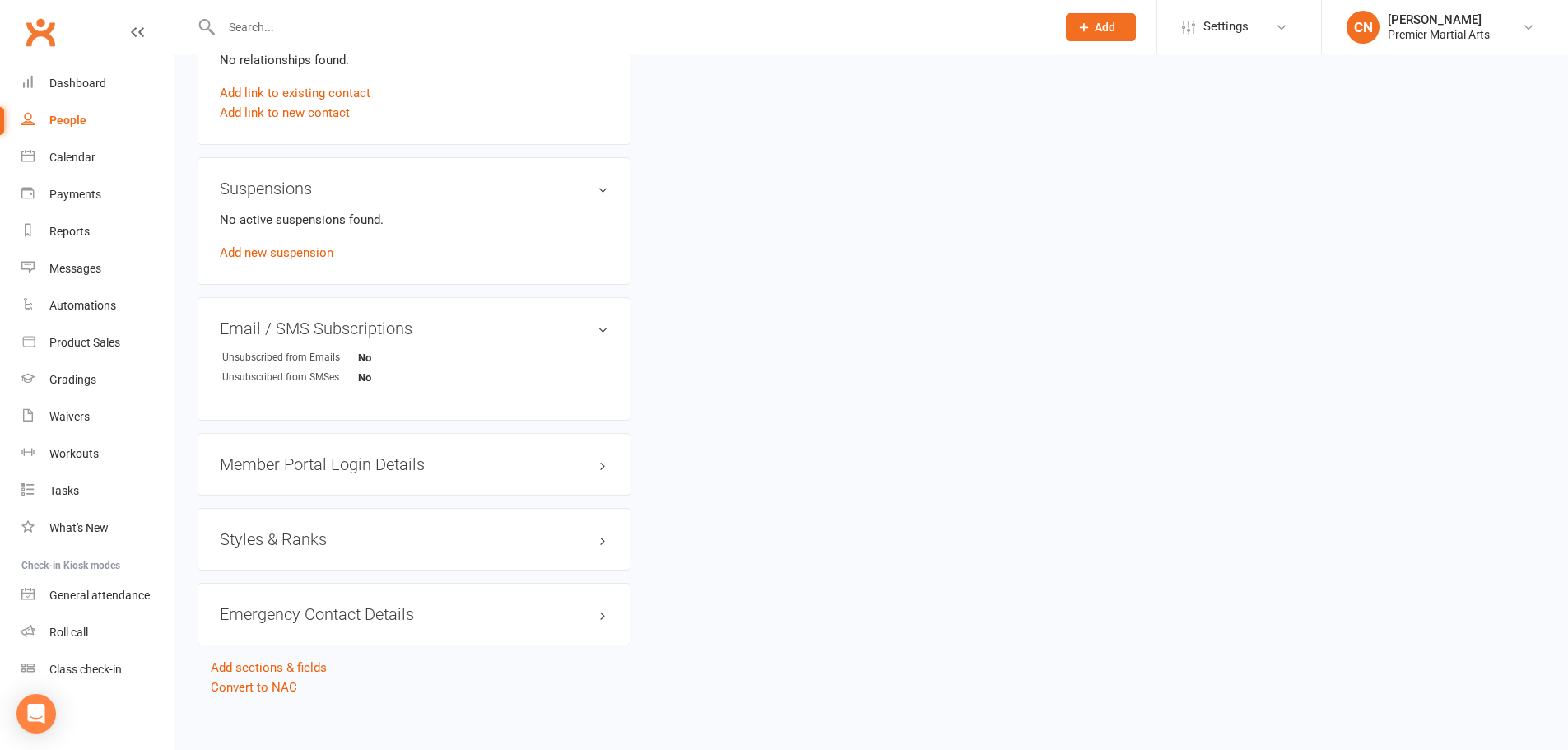
scroll to position [945, 0]
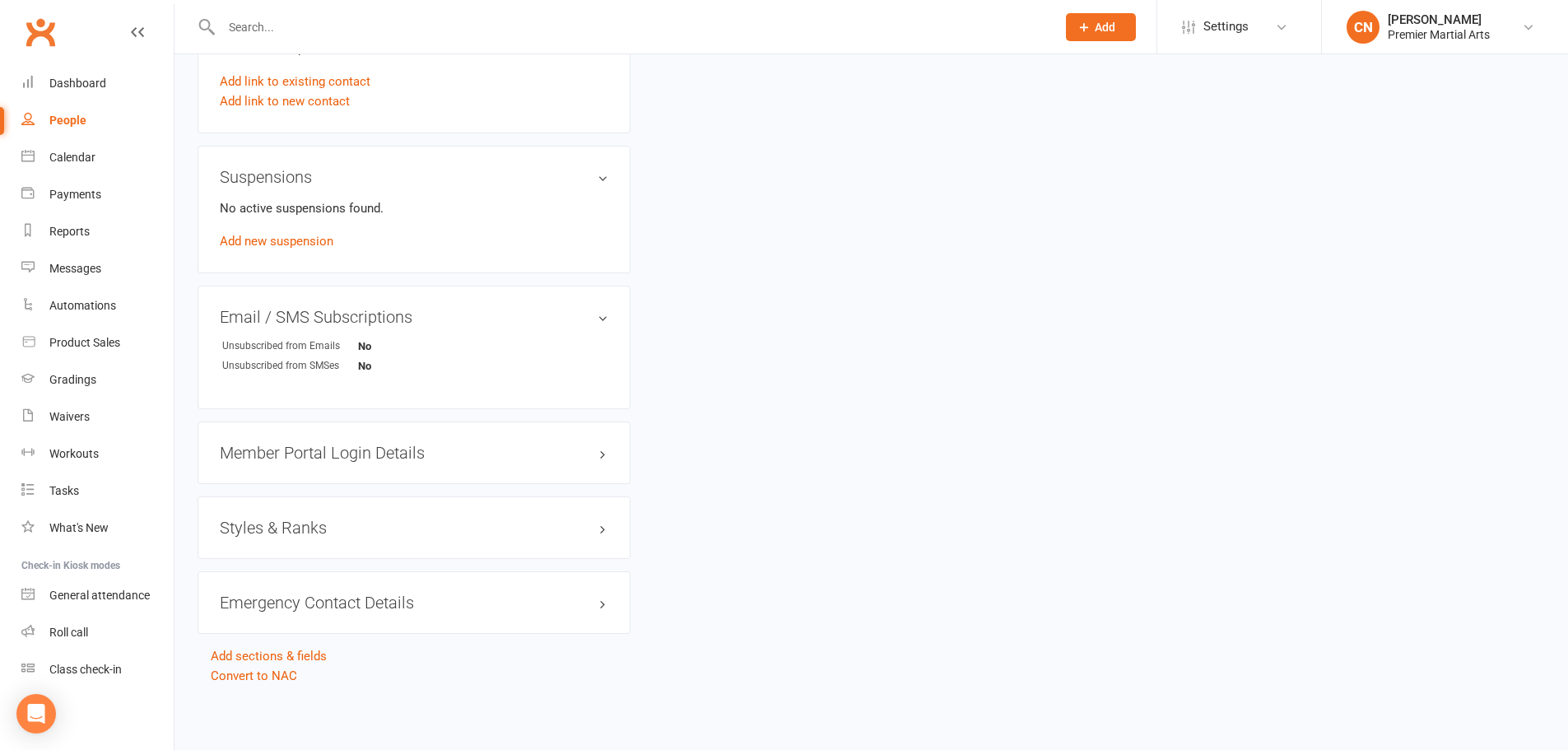
click at [398, 456] on h3 "Member Portal Login Details" at bounding box center [414, 453] width 388 height 18
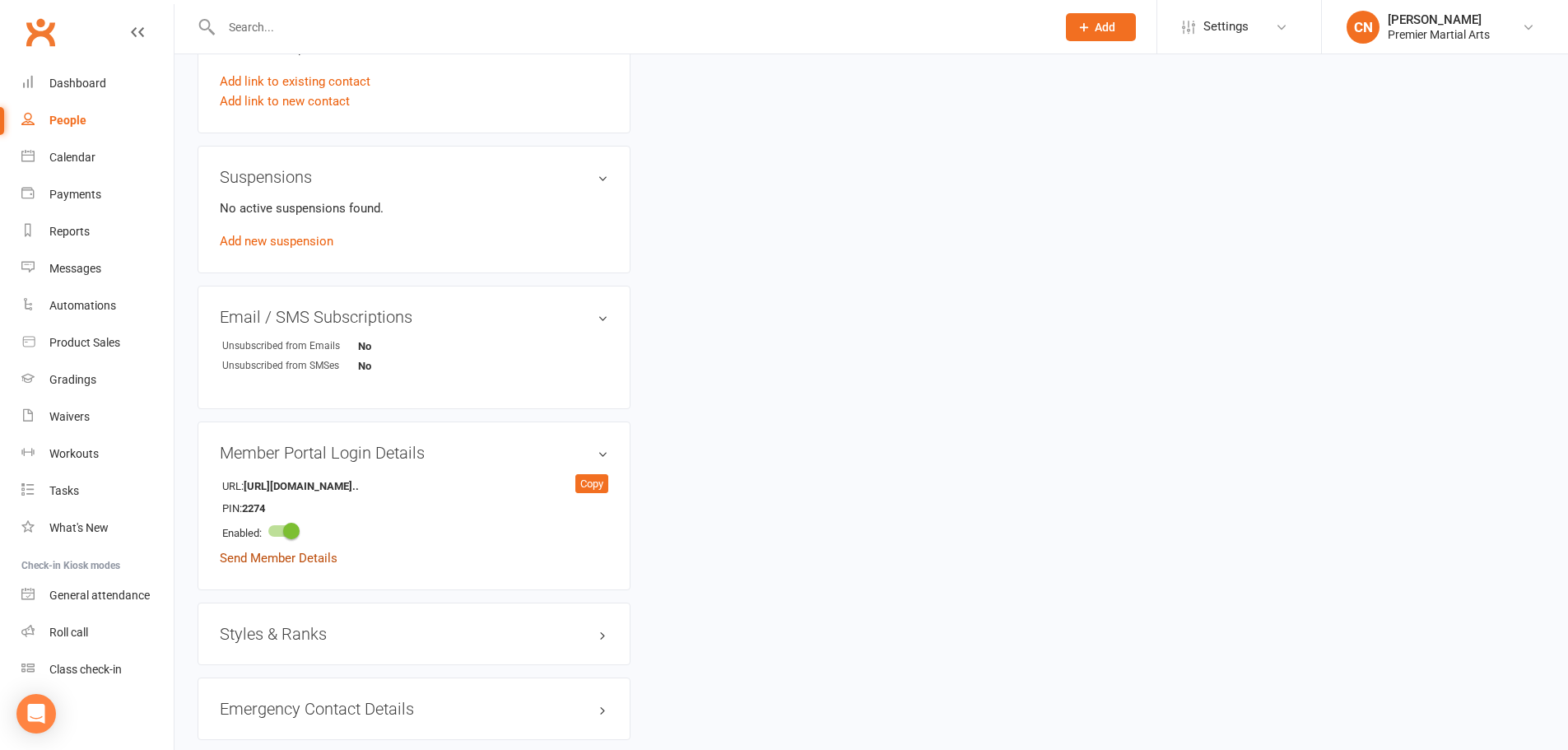
click at [292, 559] on link "Send Member Details" at bounding box center [278, 558] width 117 height 15
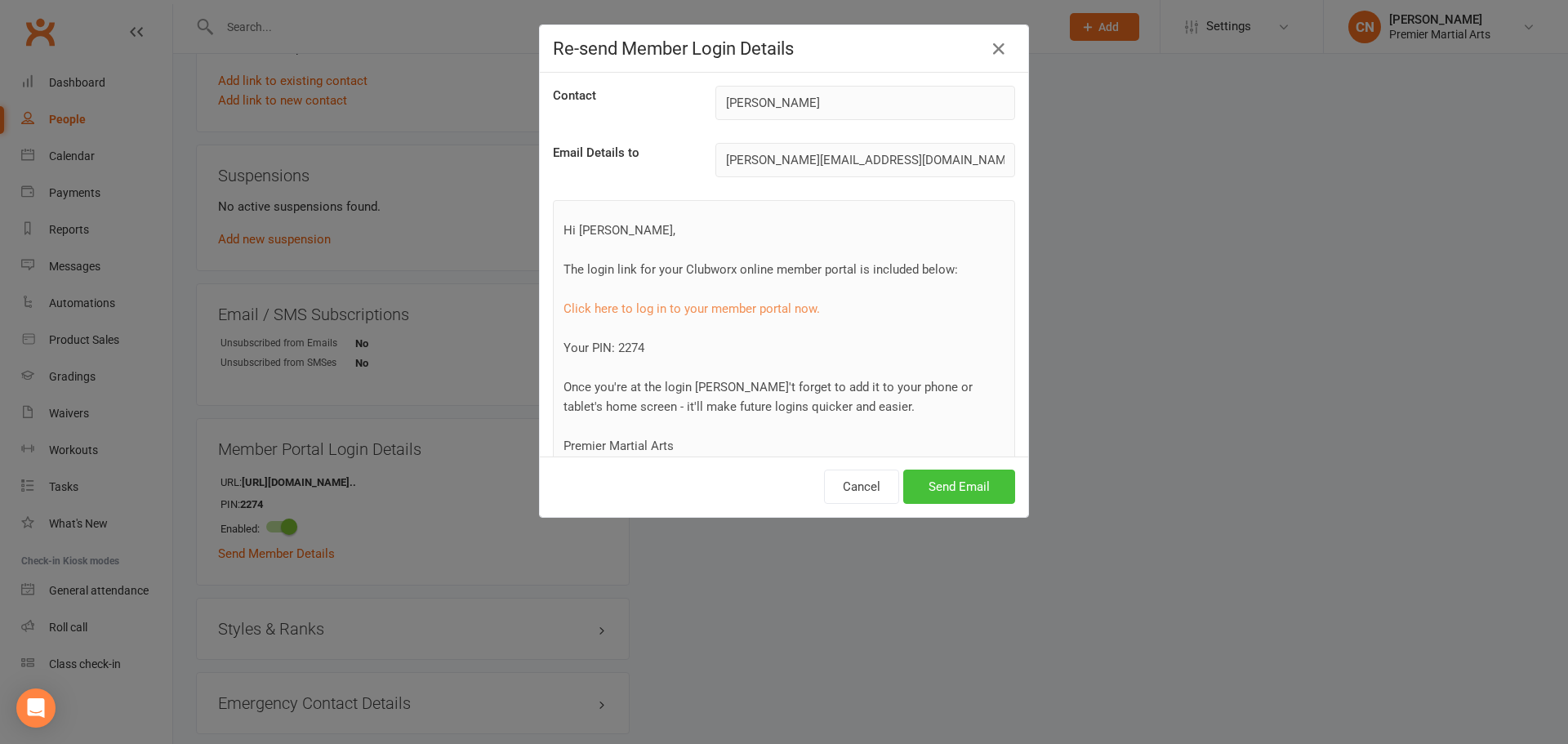
click at [972, 483] on button "Send Email" at bounding box center [959, 488] width 112 height 35
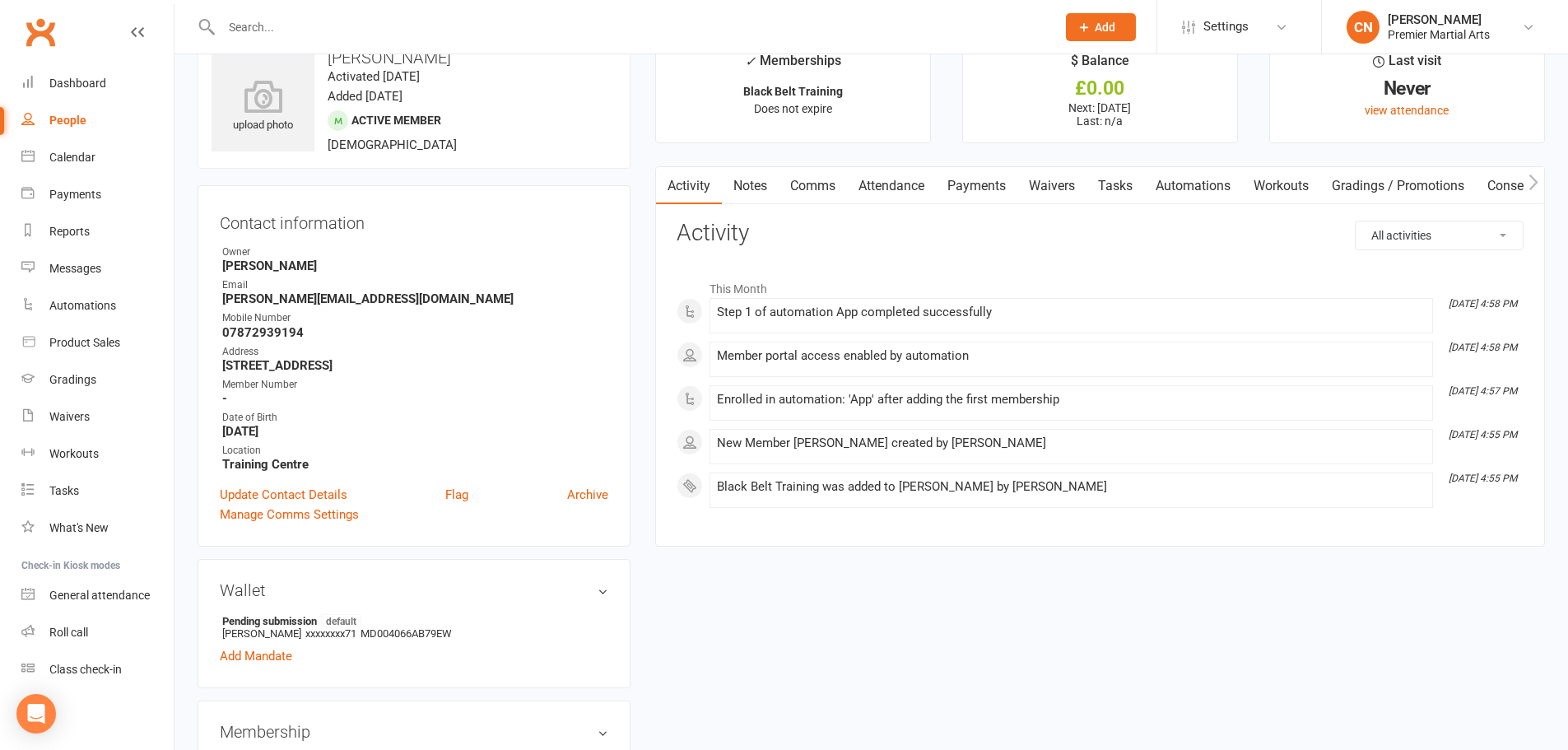
scroll to position [39, 0]
